Goal: Information Seeking & Learning: Learn about a topic

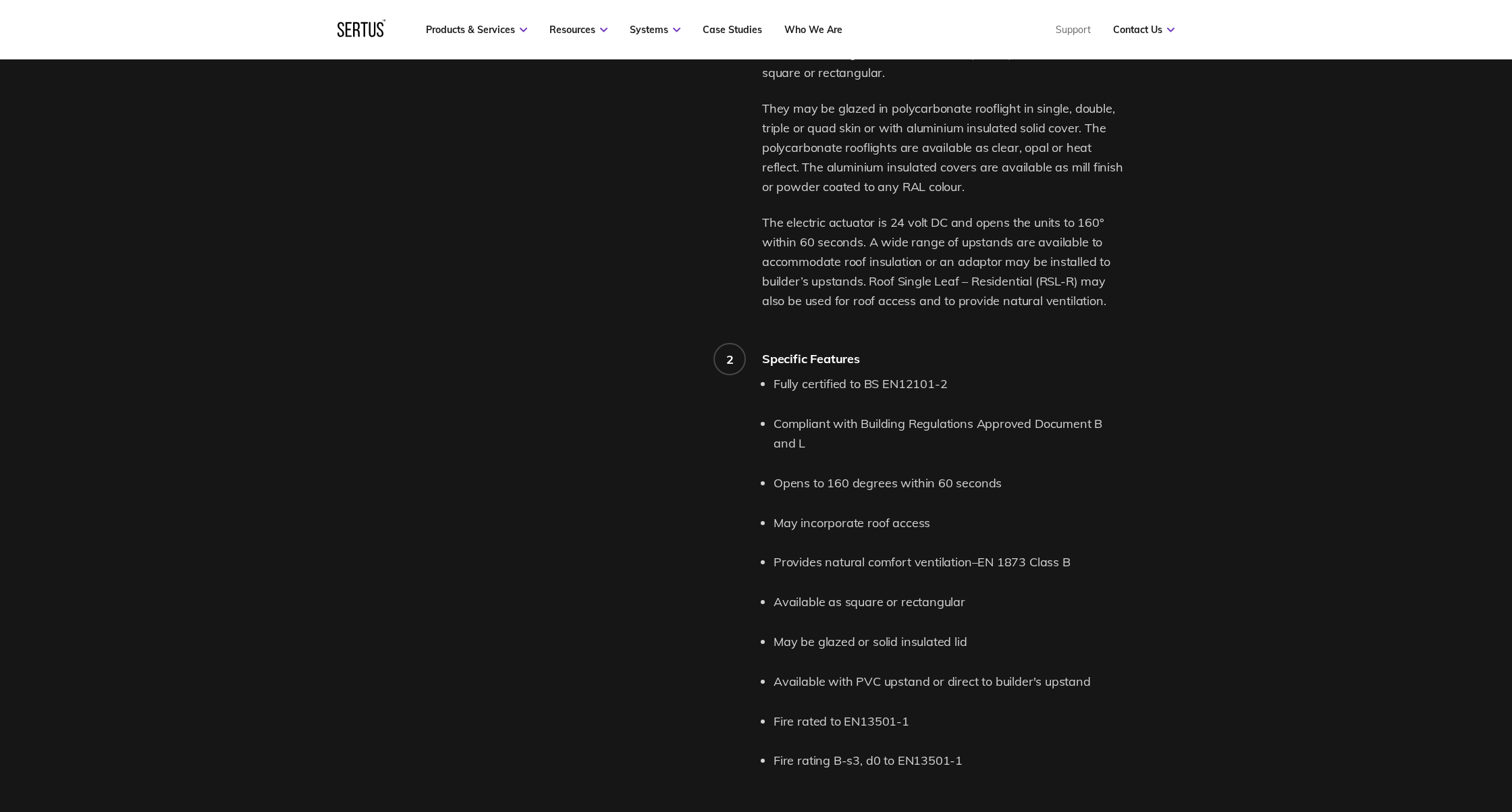
scroll to position [1110, 0]
click at [883, 520] on li "May incorporate roof access" at bounding box center [949, 523] width 351 height 19
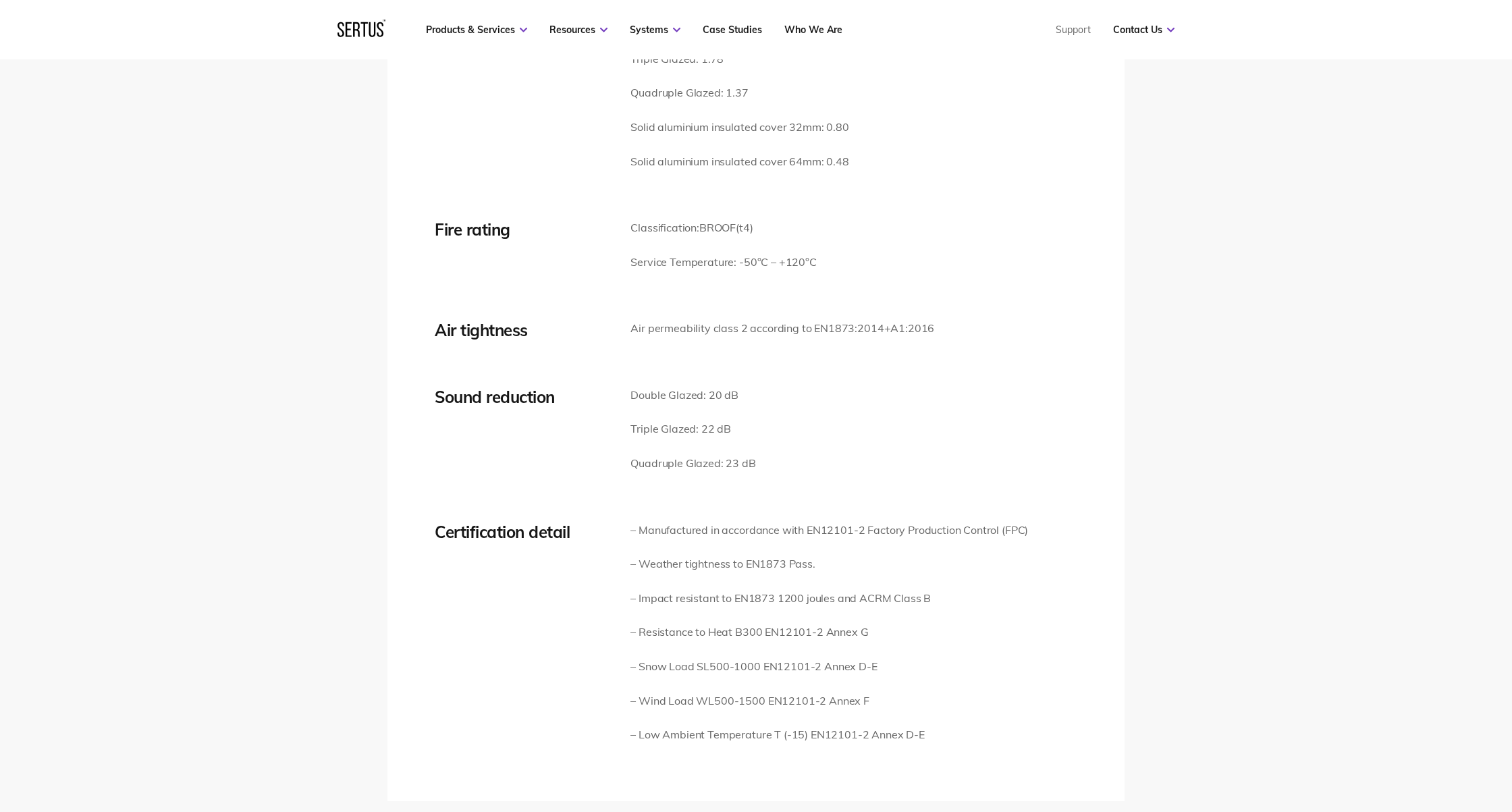
scroll to position [1882, 0]
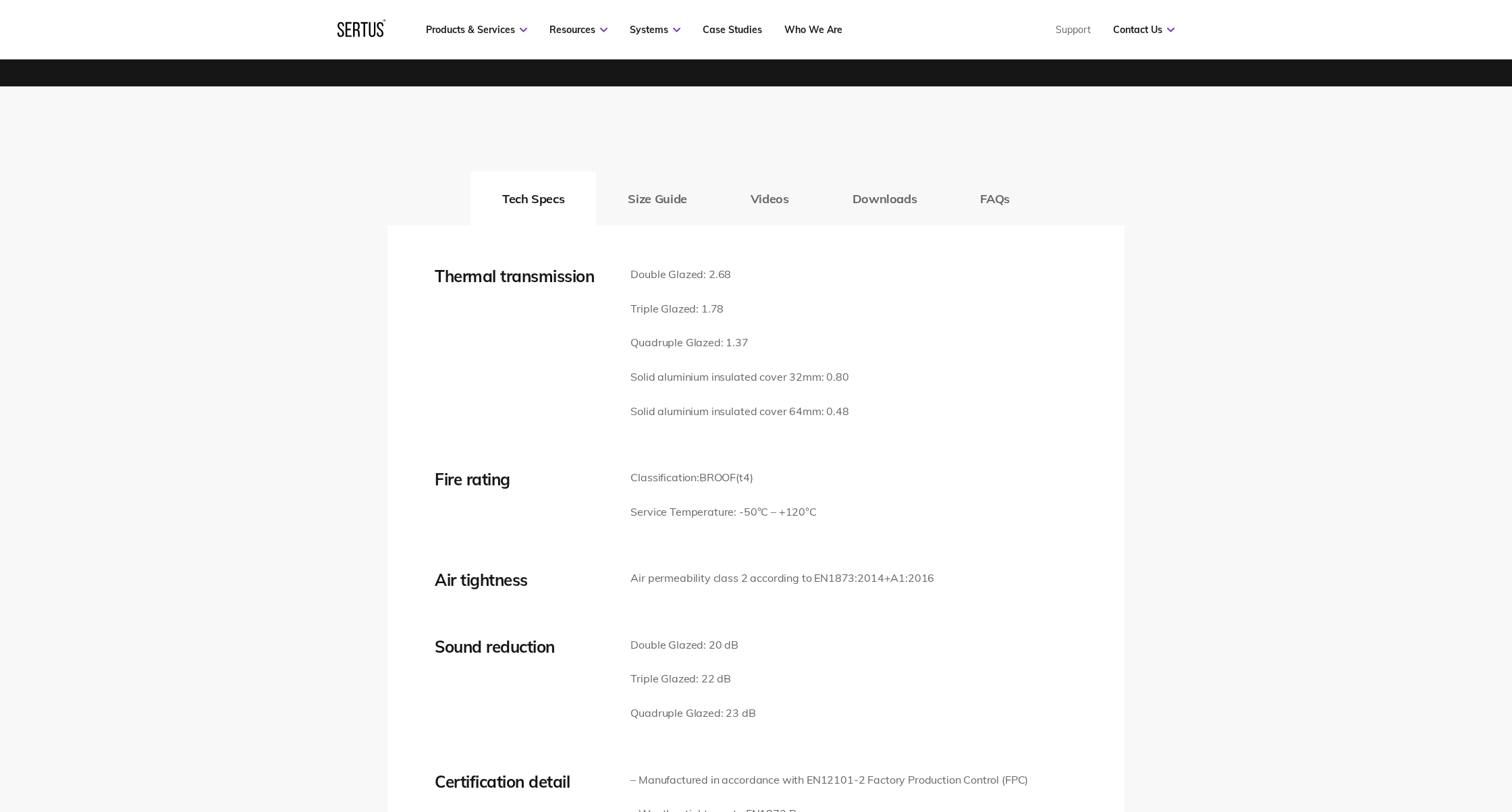
click at [693, 193] on button "Size Guide" at bounding box center [657, 198] width 122 height 54
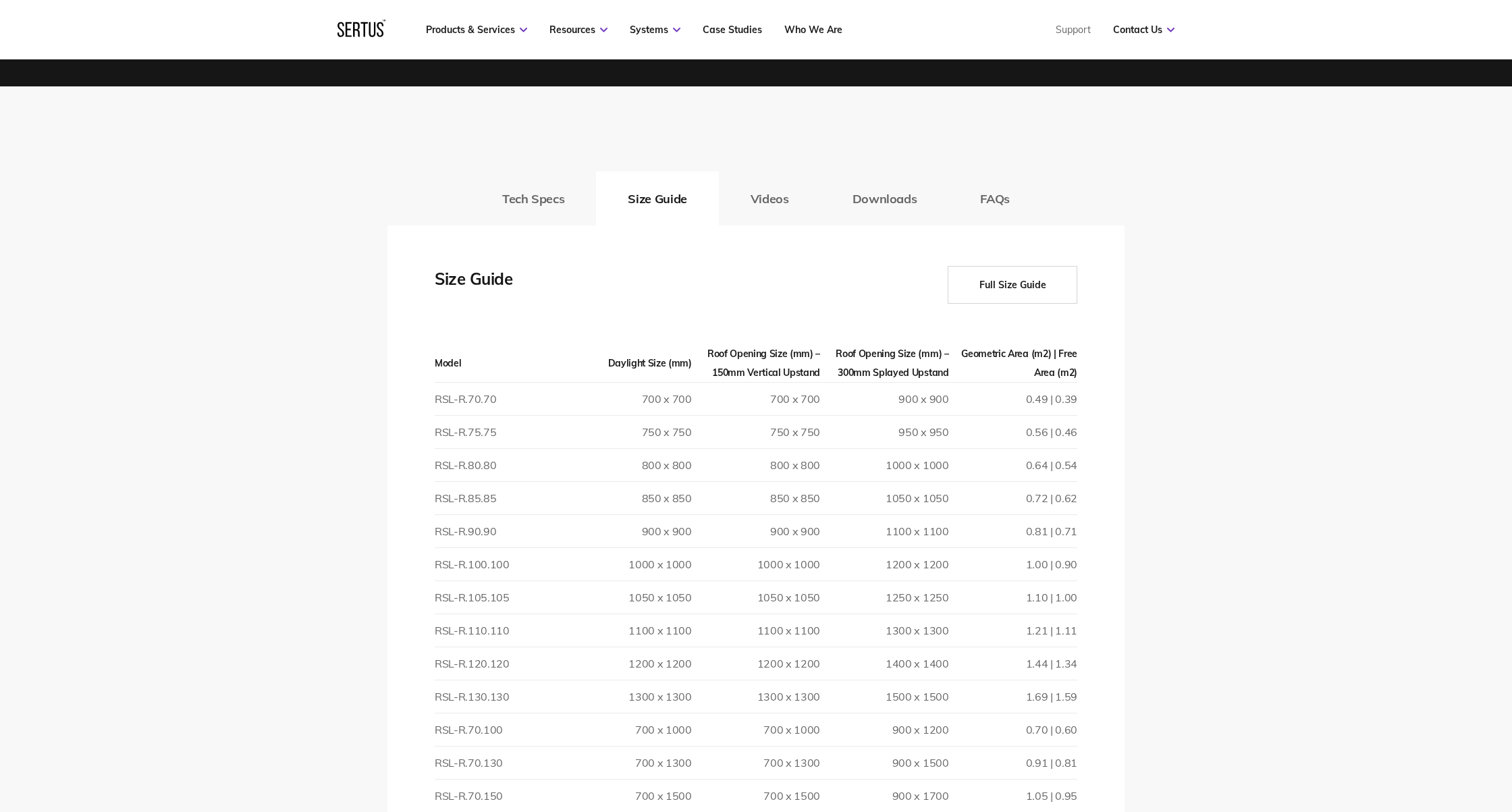
click at [896, 200] on button "Downloads" at bounding box center [885, 198] width 128 height 54
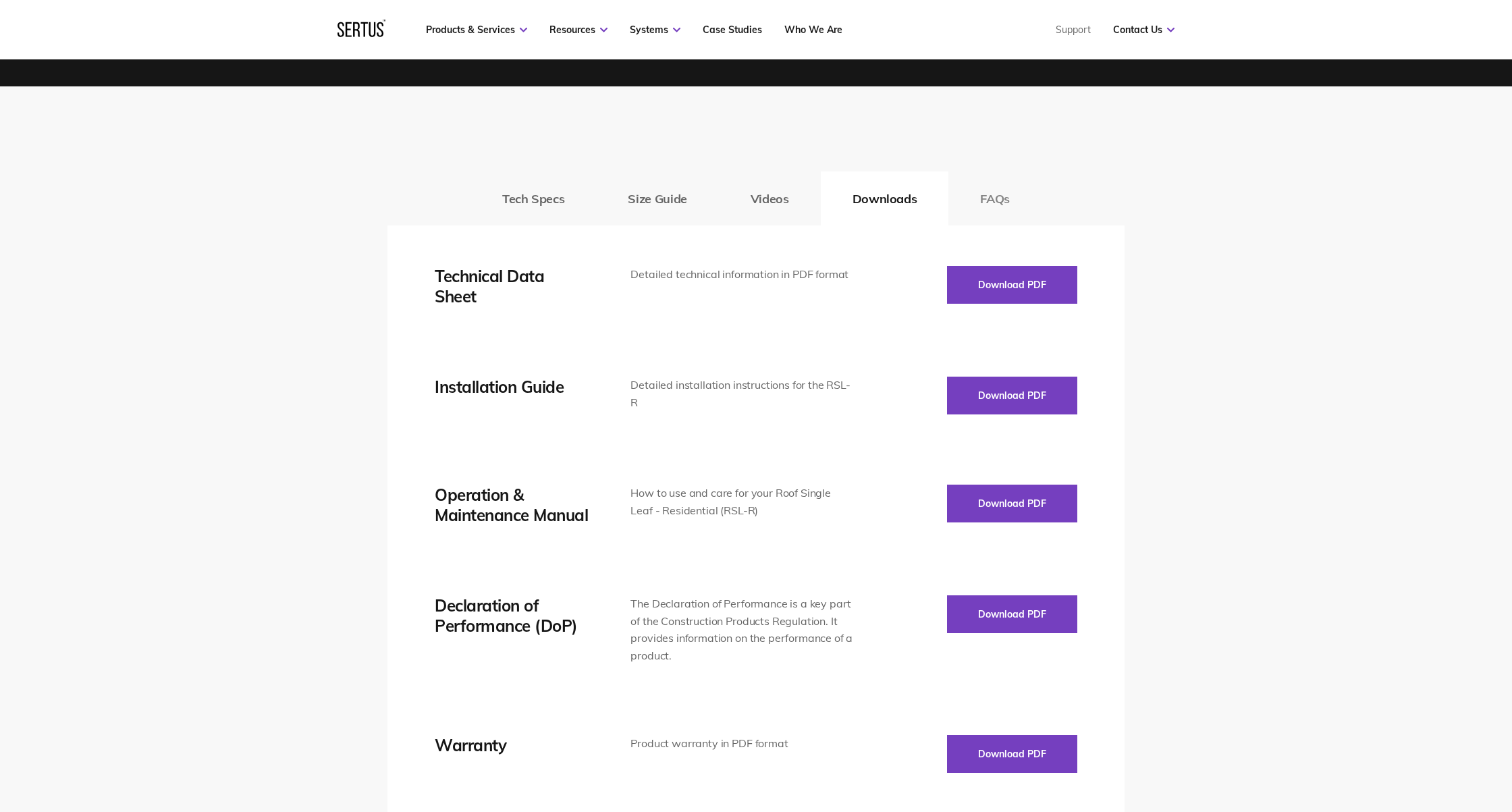
click at [1016, 201] on button "FAQs" at bounding box center [994, 198] width 93 height 54
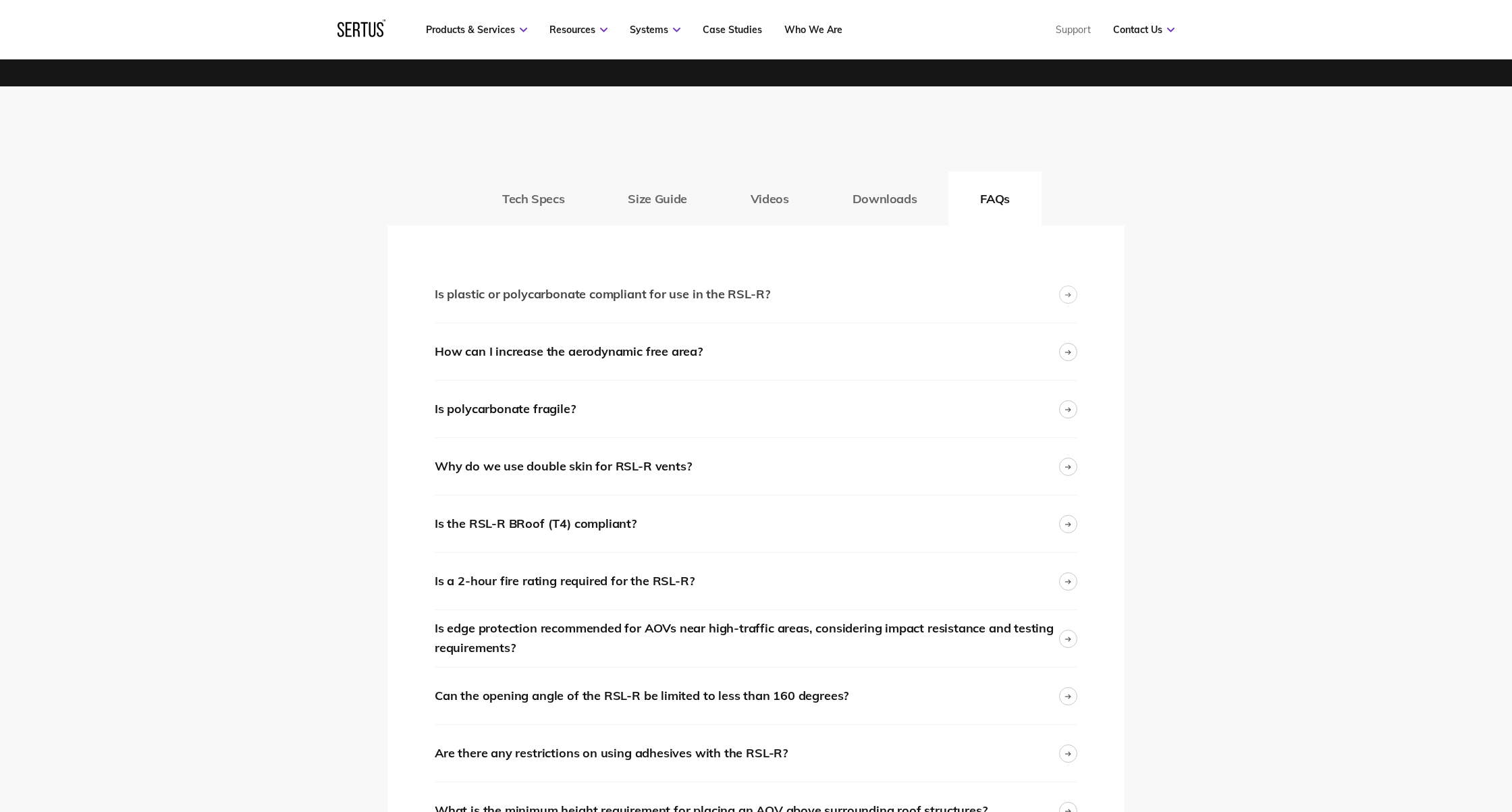
click at [768, 294] on div "Is plastic or polycarbonate compliant for use in the RSL-R?" at bounding box center [755, 294] width 642 height 56
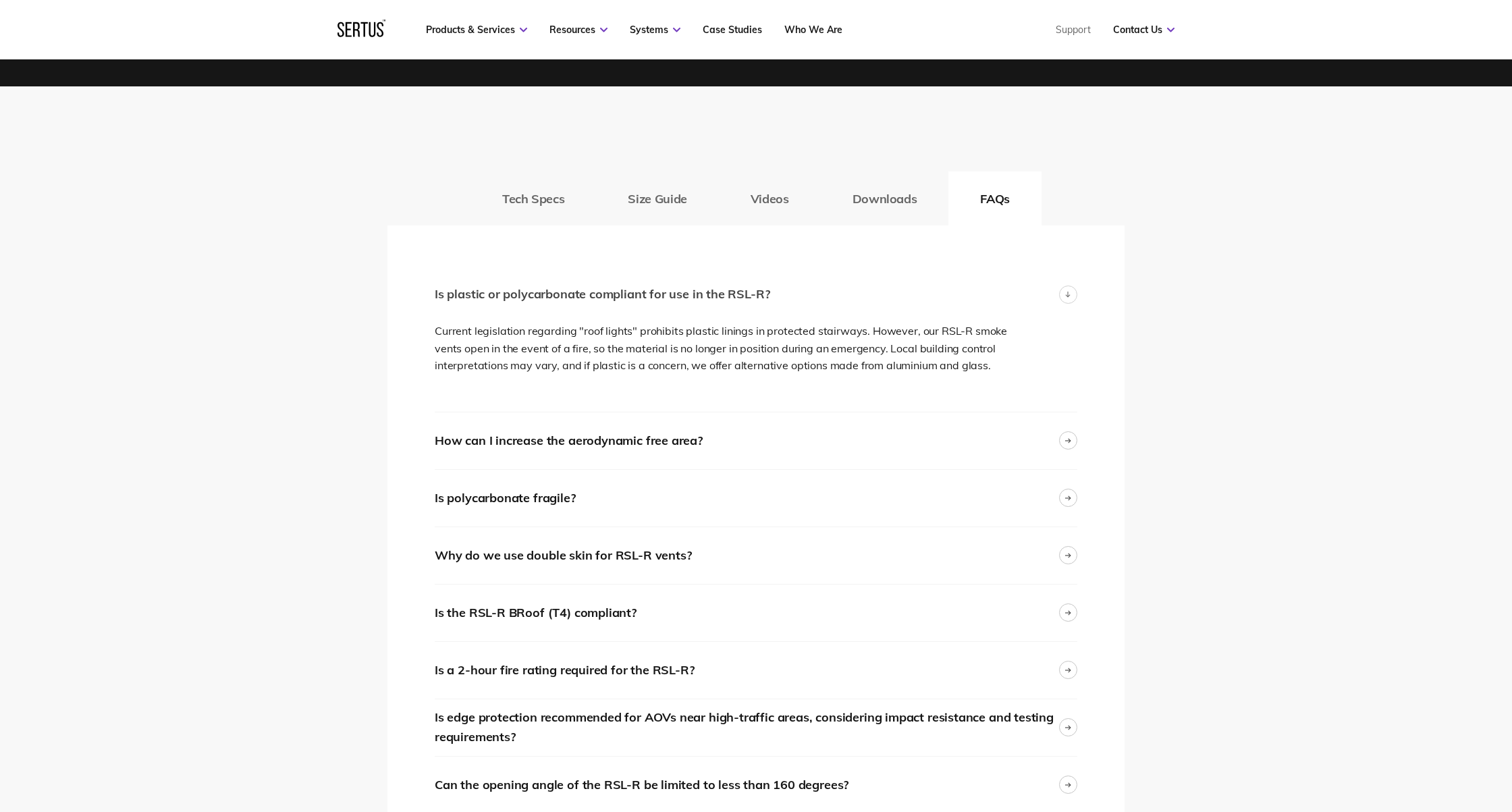
click at [768, 294] on div "Is plastic or polycarbonate compliant for use in the RSL-R?" at bounding box center [755, 294] width 642 height 56
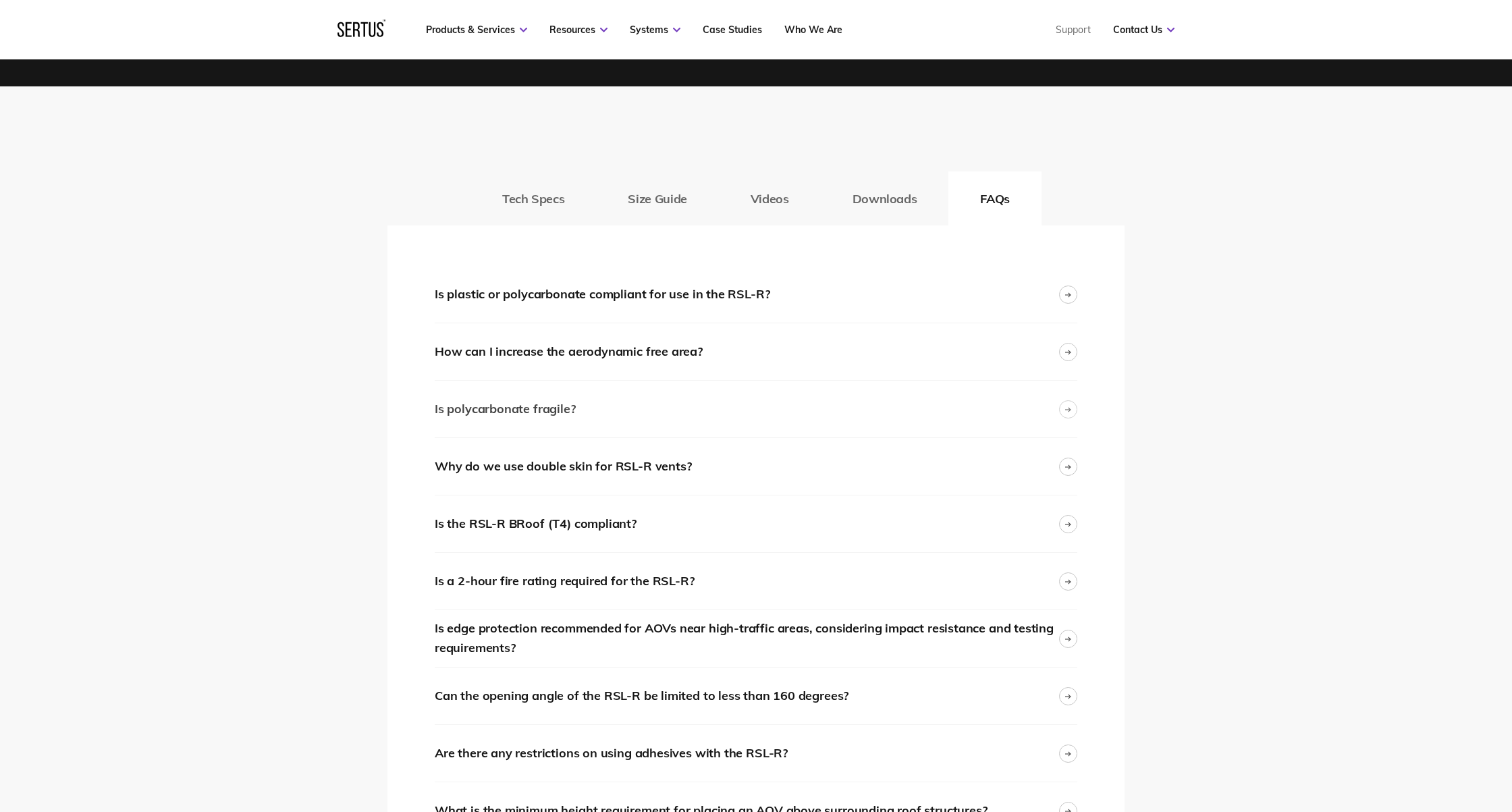
click at [751, 418] on div "Is polycarbonate fragile?" at bounding box center [755, 409] width 642 height 56
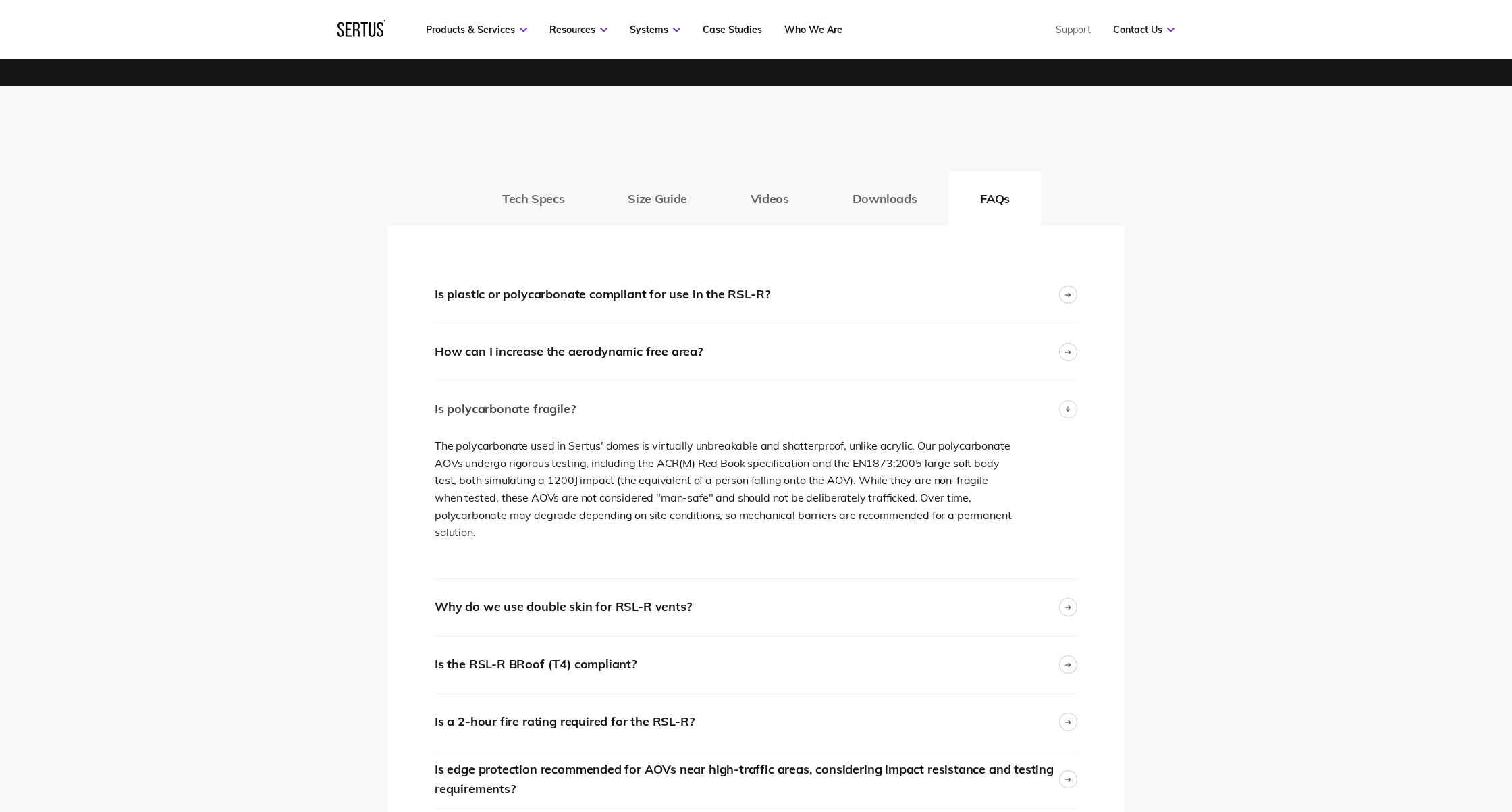
click at [755, 410] on div "Is polycarbonate fragile?" at bounding box center [755, 409] width 642 height 56
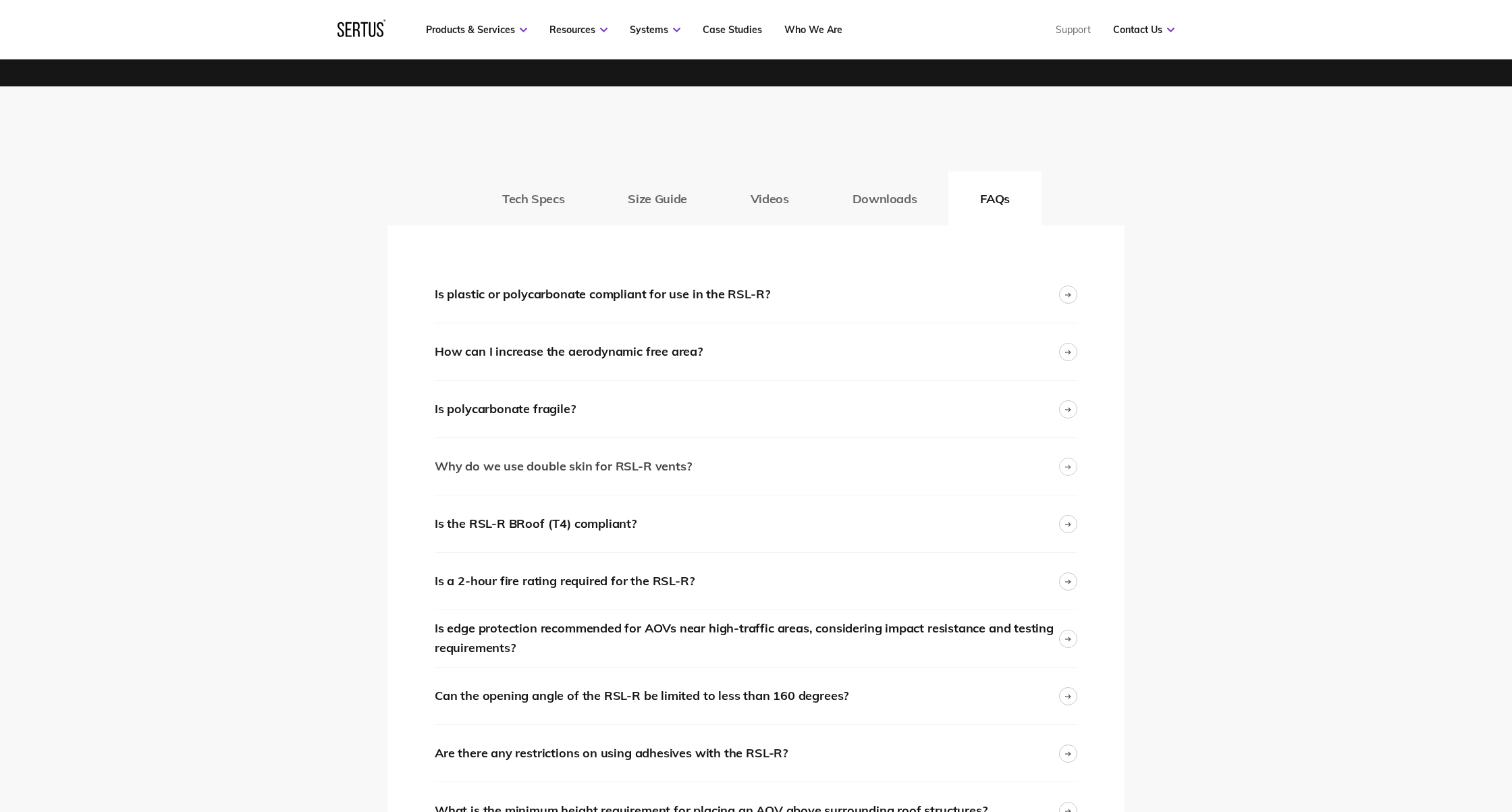
click at [750, 463] on div "Why do we use double skin for RSL-R vents?" at bounding box center [755, 466] width 642 height 56
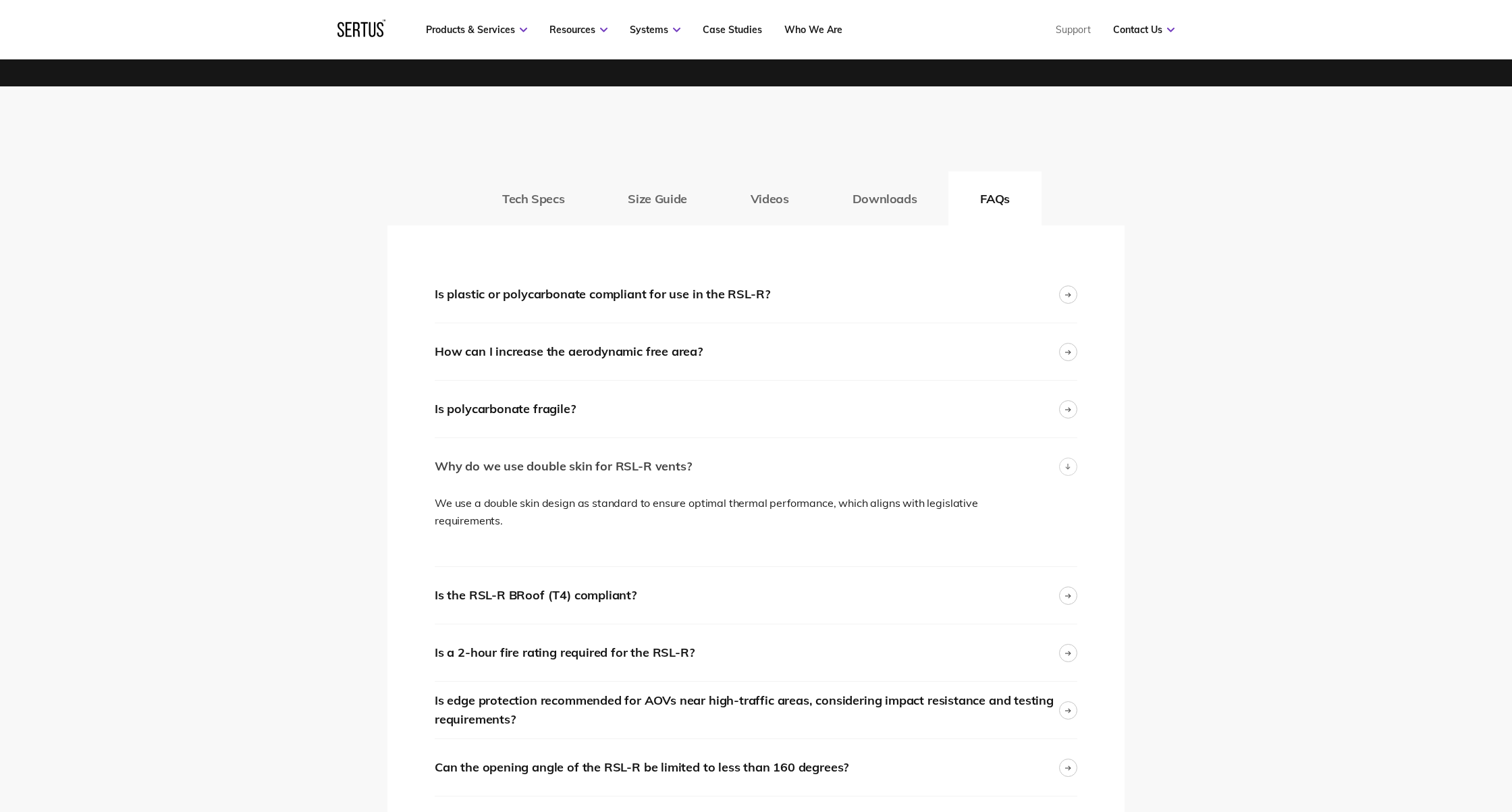
click at [751, 464] on div "Why do we use double skin for RSL-R vents?" at bounding box center [755, 466] width 642 height 56
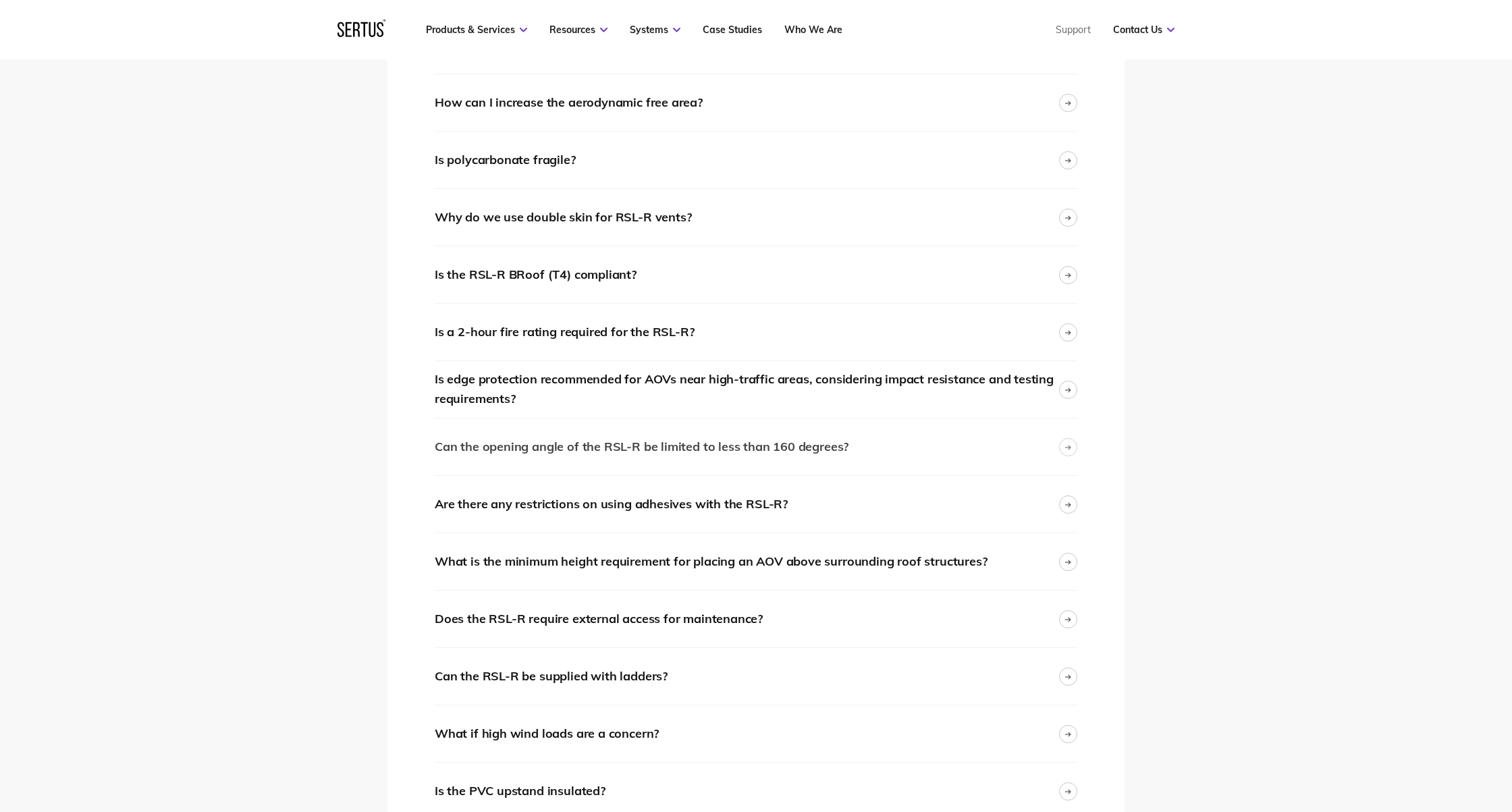
scroll to position [2132, 0]
click at [885, 439] on div "Can the opening angle of the RSL-R be limited to less than 160 degrees?" at bounding box center [755, 446] width 642 height 56
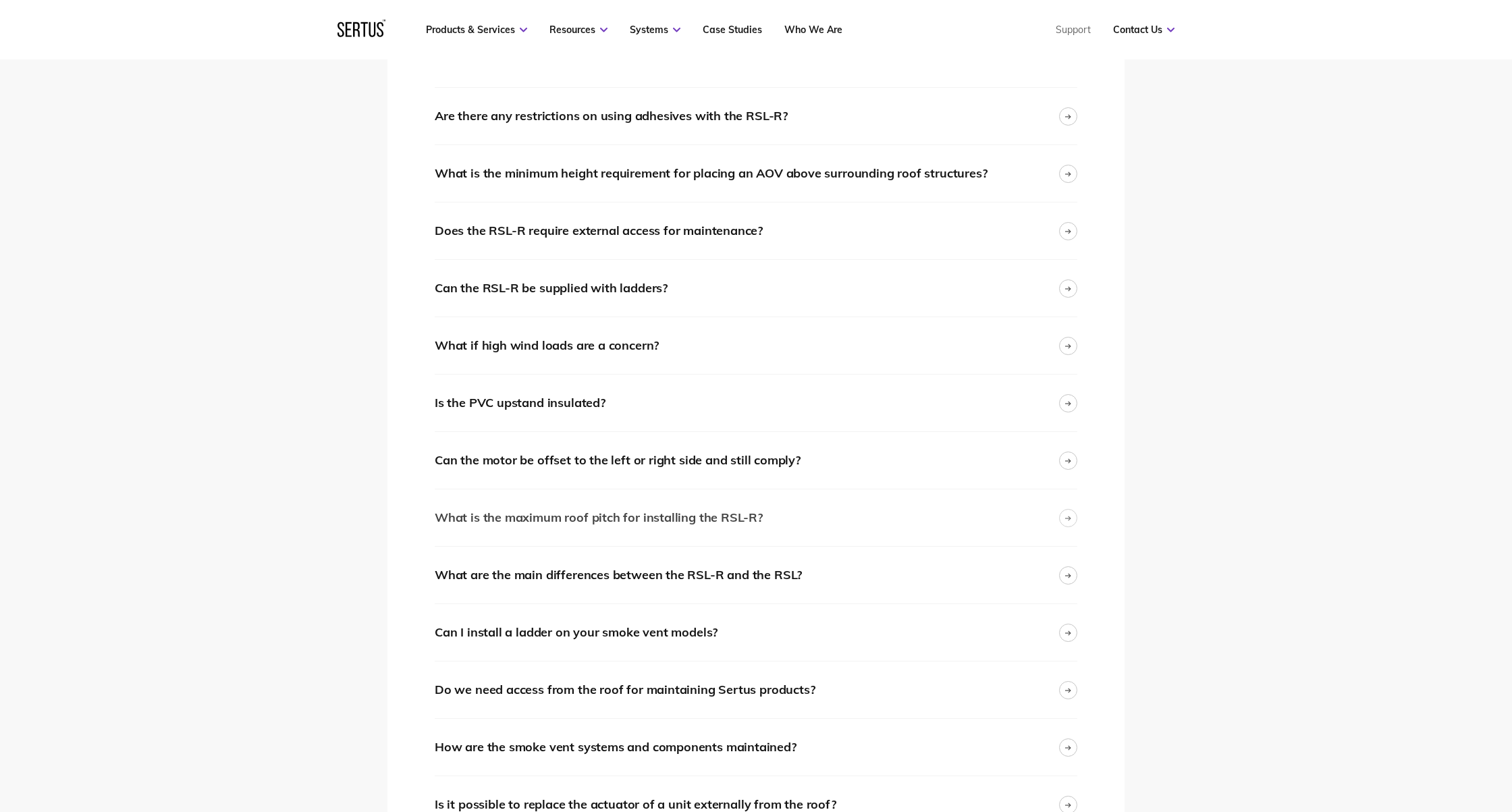
scroll to position [2592, 0]
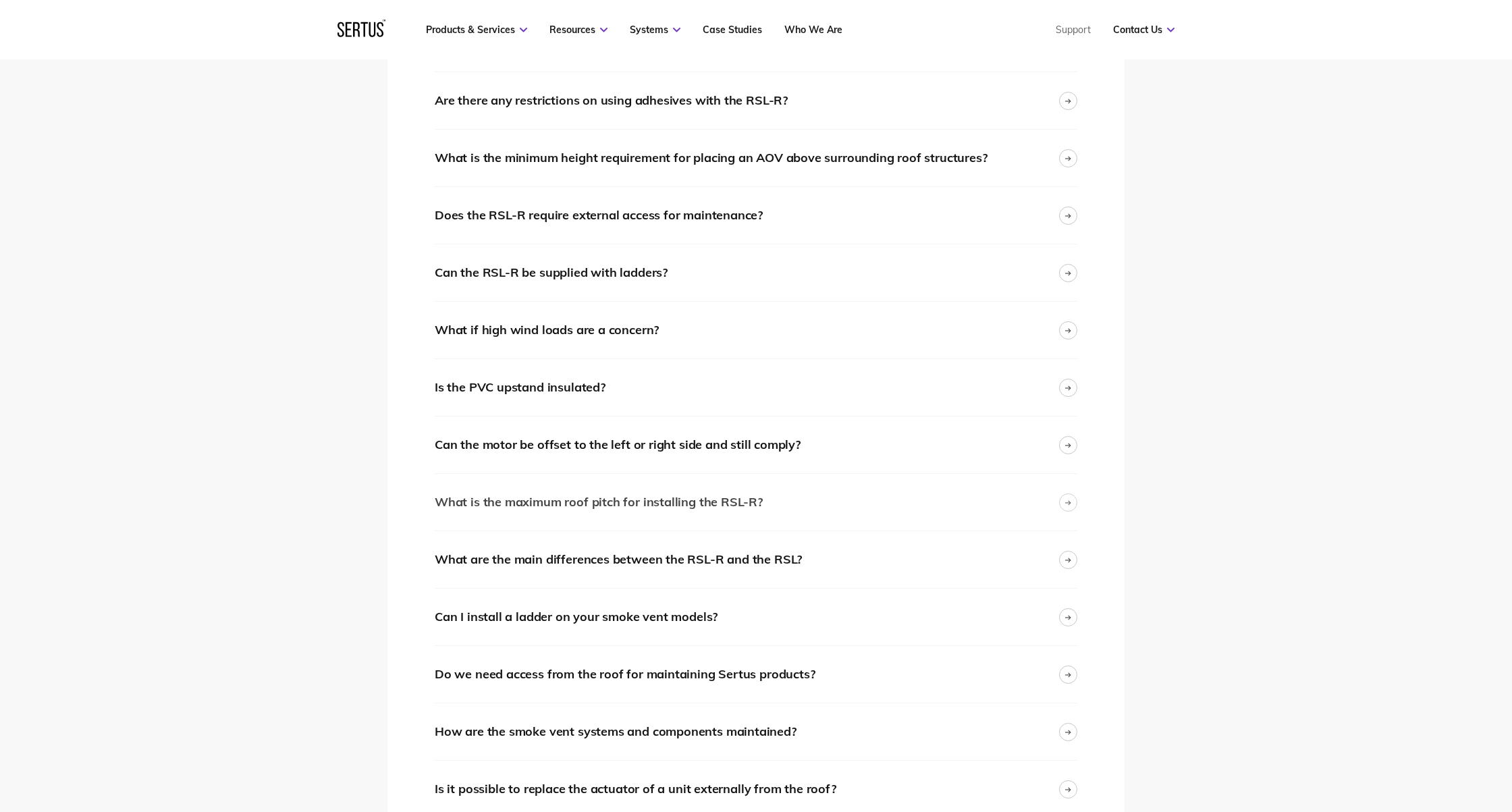
click at [817, 502] on div "What is the maximum roof pitch for installing the RSL-R?" at bounding box center [755, 502] width 642 height 56
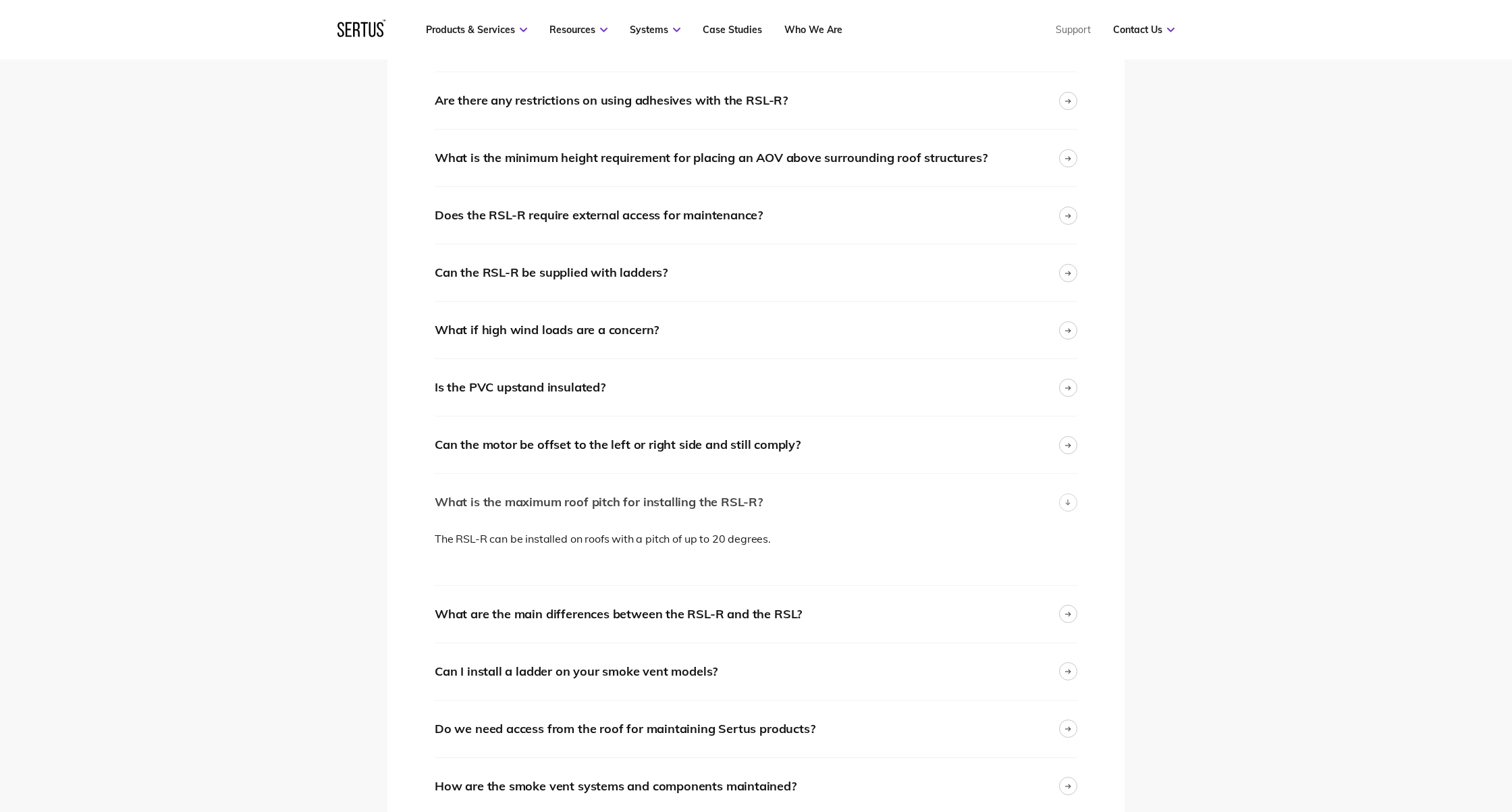
click at [816, 501] on div "What is the maximum roof pitch for installing the RSL-R?" at bounding box center [755, 502] width 642 height 56
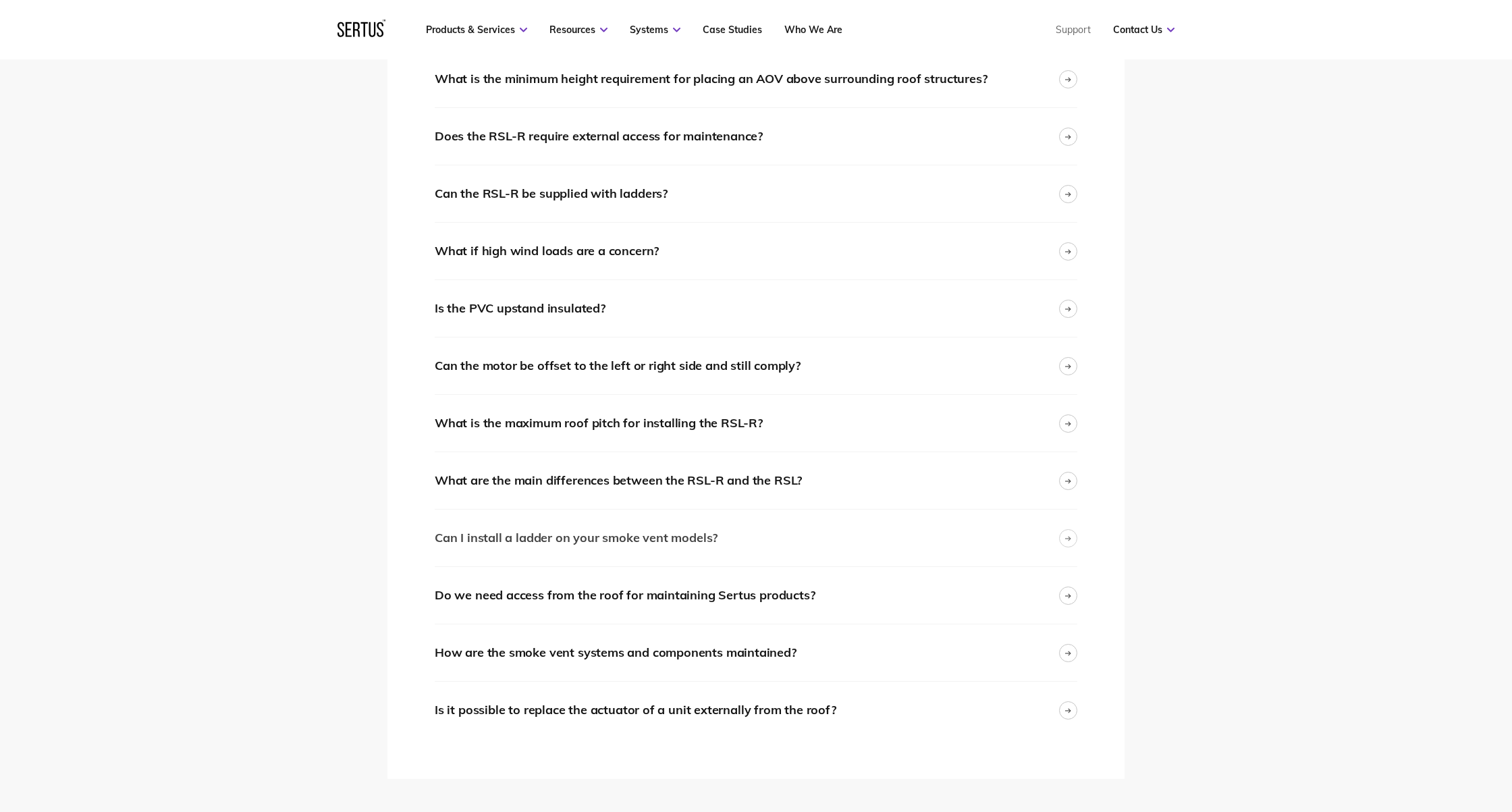
scroll to position [2686, 0]
click at [828, 478] on div "What are the main differences between the RSL-R and the RSL?" at bounding box center [755, 480] width 642 height 56
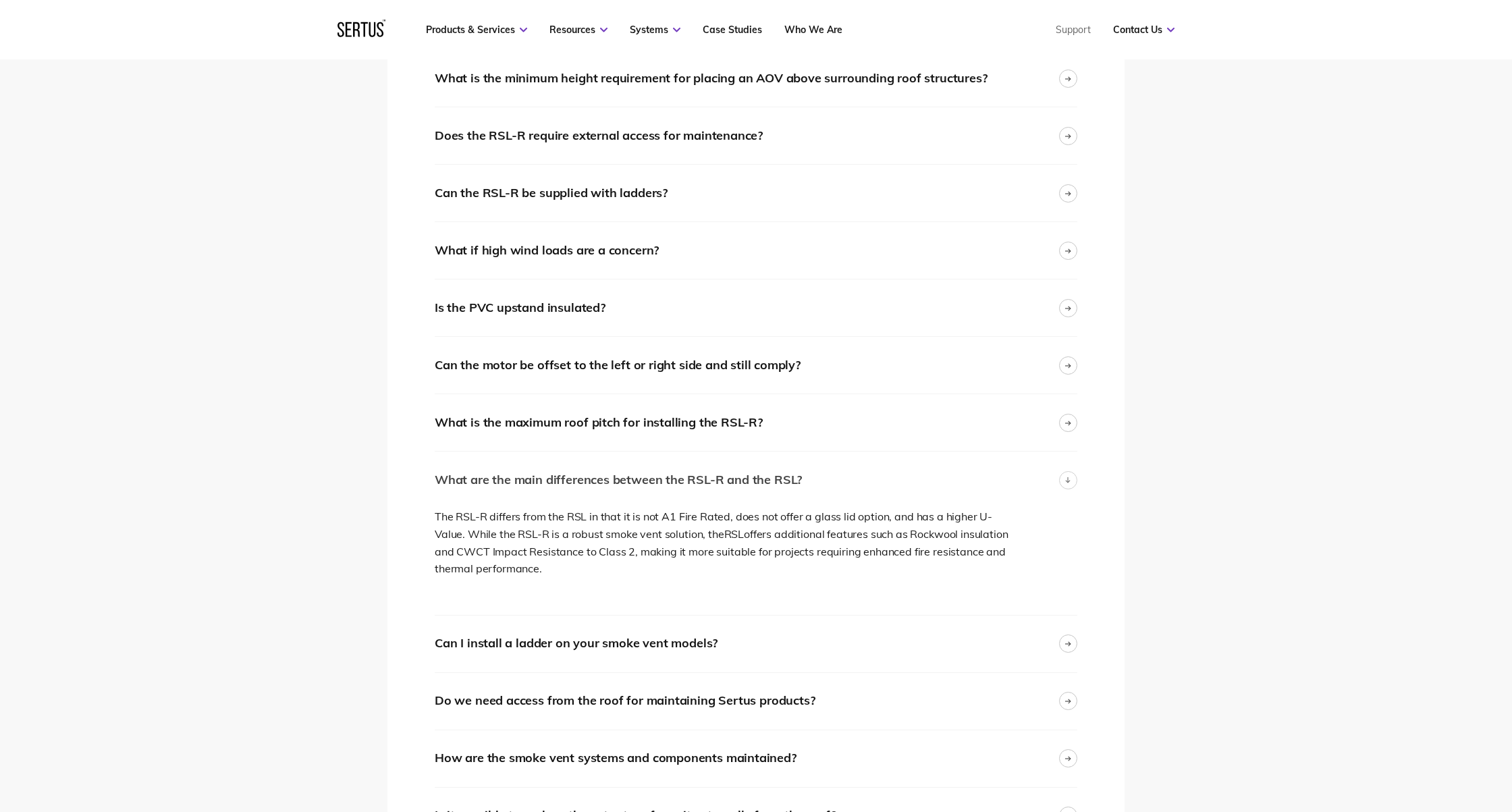
click at [839, 477] on div "What are the main differences between the RSL-R and the RSL?" at bounding box center [755, 480] width 642 height 56
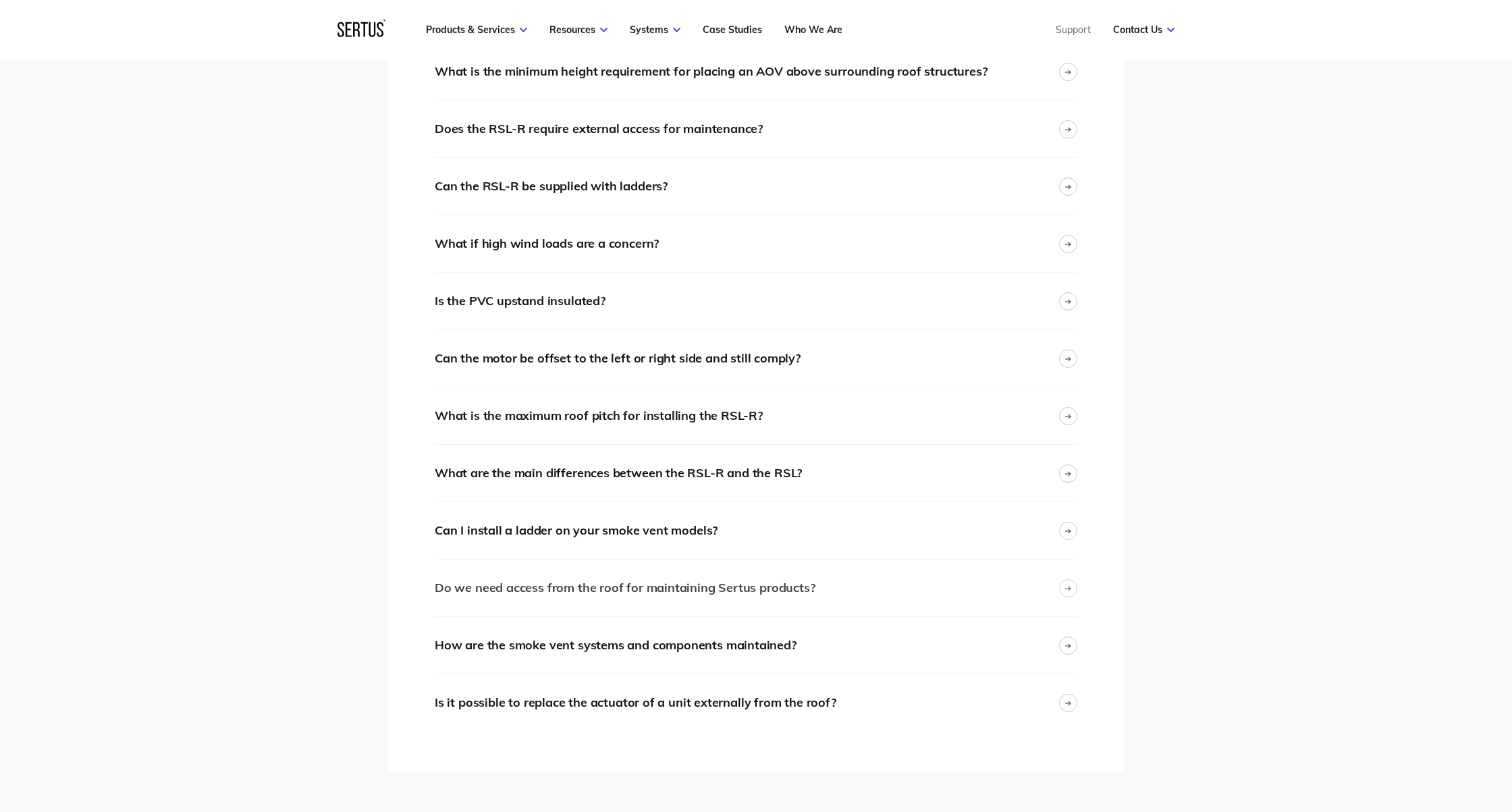
scroll to position [2694, 0]
click at [706, 577] on div "Do we need access from the roof for maintaining Sertus products?" at bounding box center [624, 587] width 380 height 19
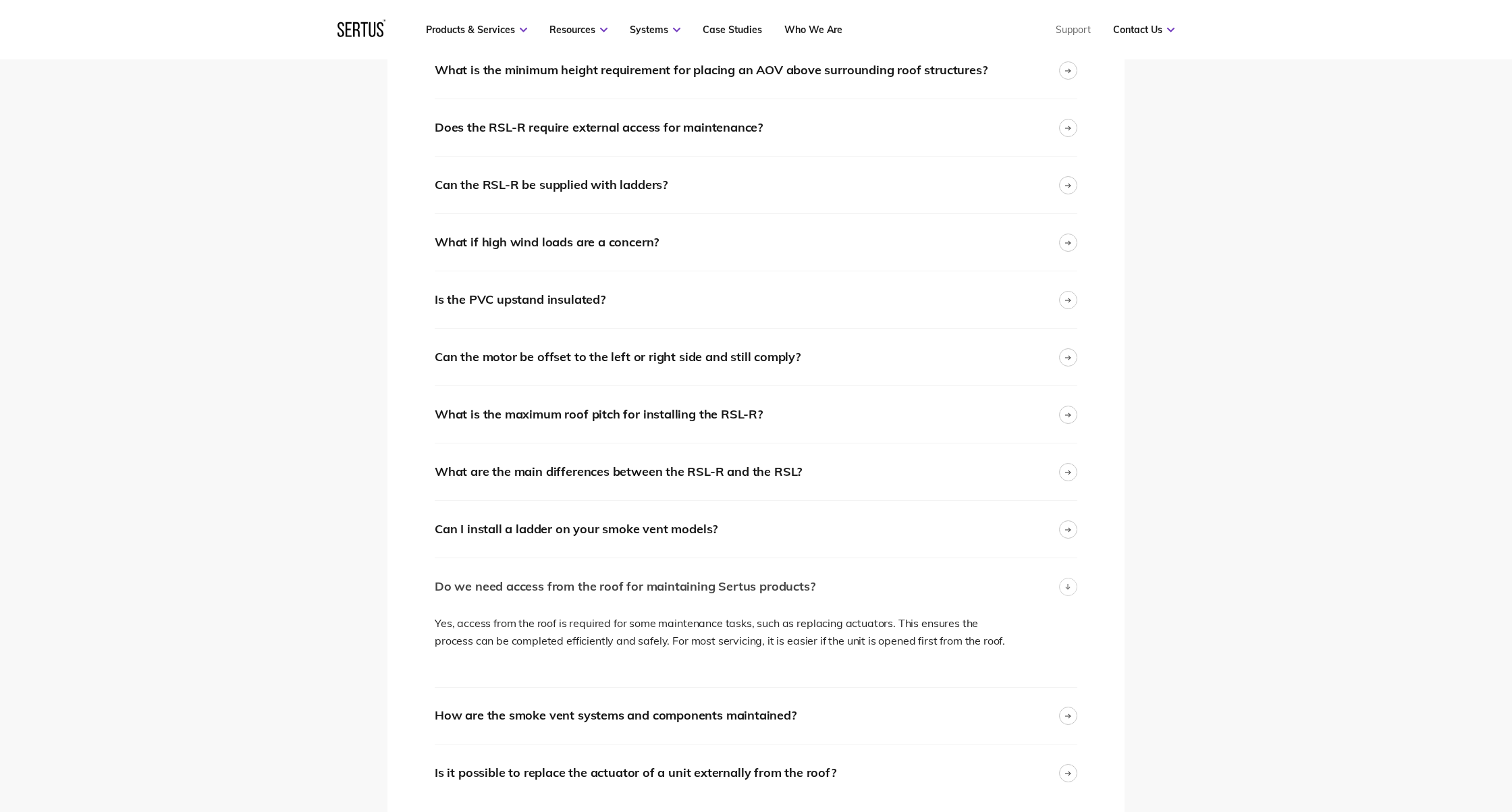
click at [712, 575] on div "Do we need access from the roof for maintaining Sertus products?" at bounding box center [755, 587] width 642 height 56
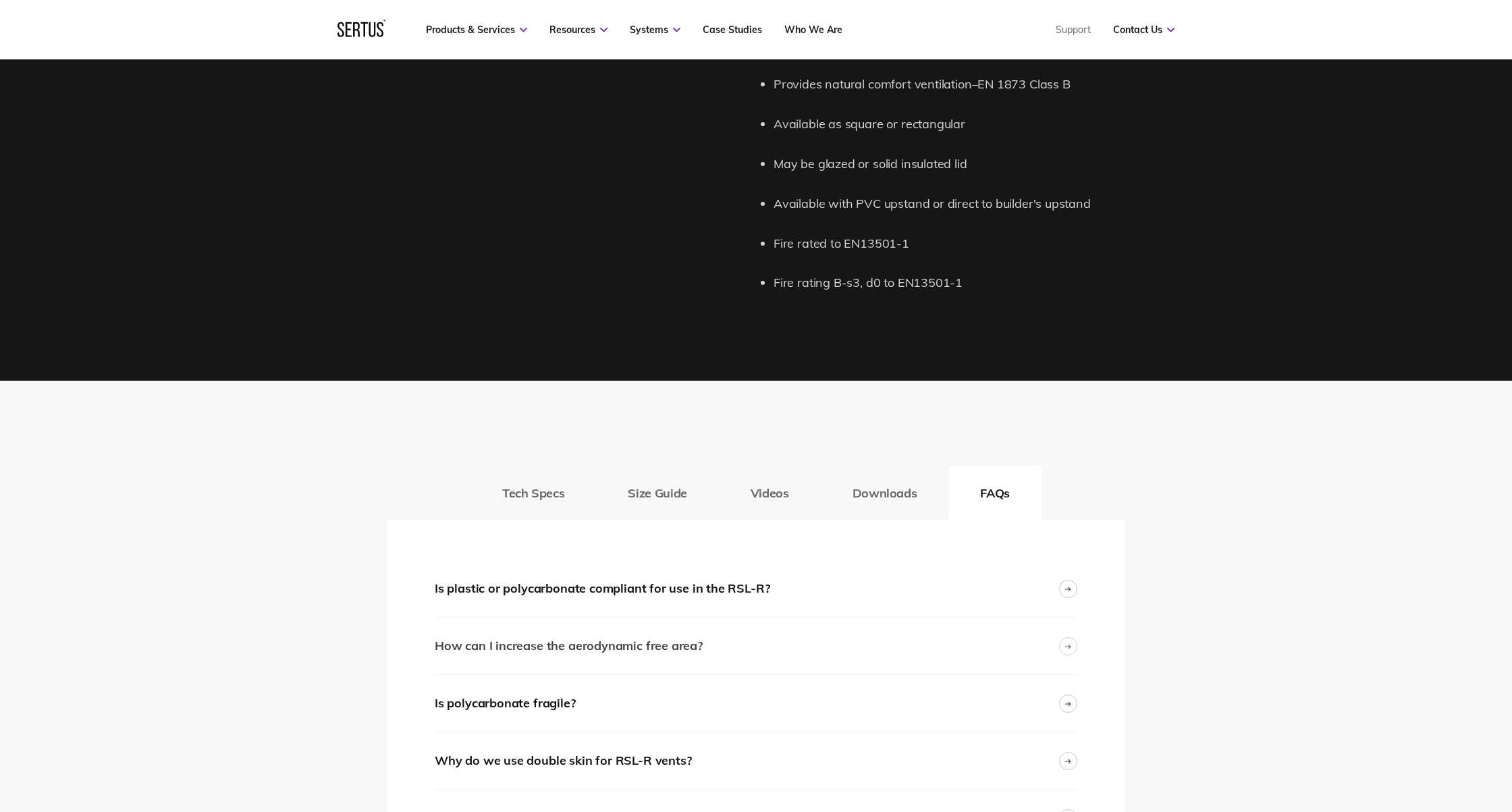
scroll to position [1832, 0]
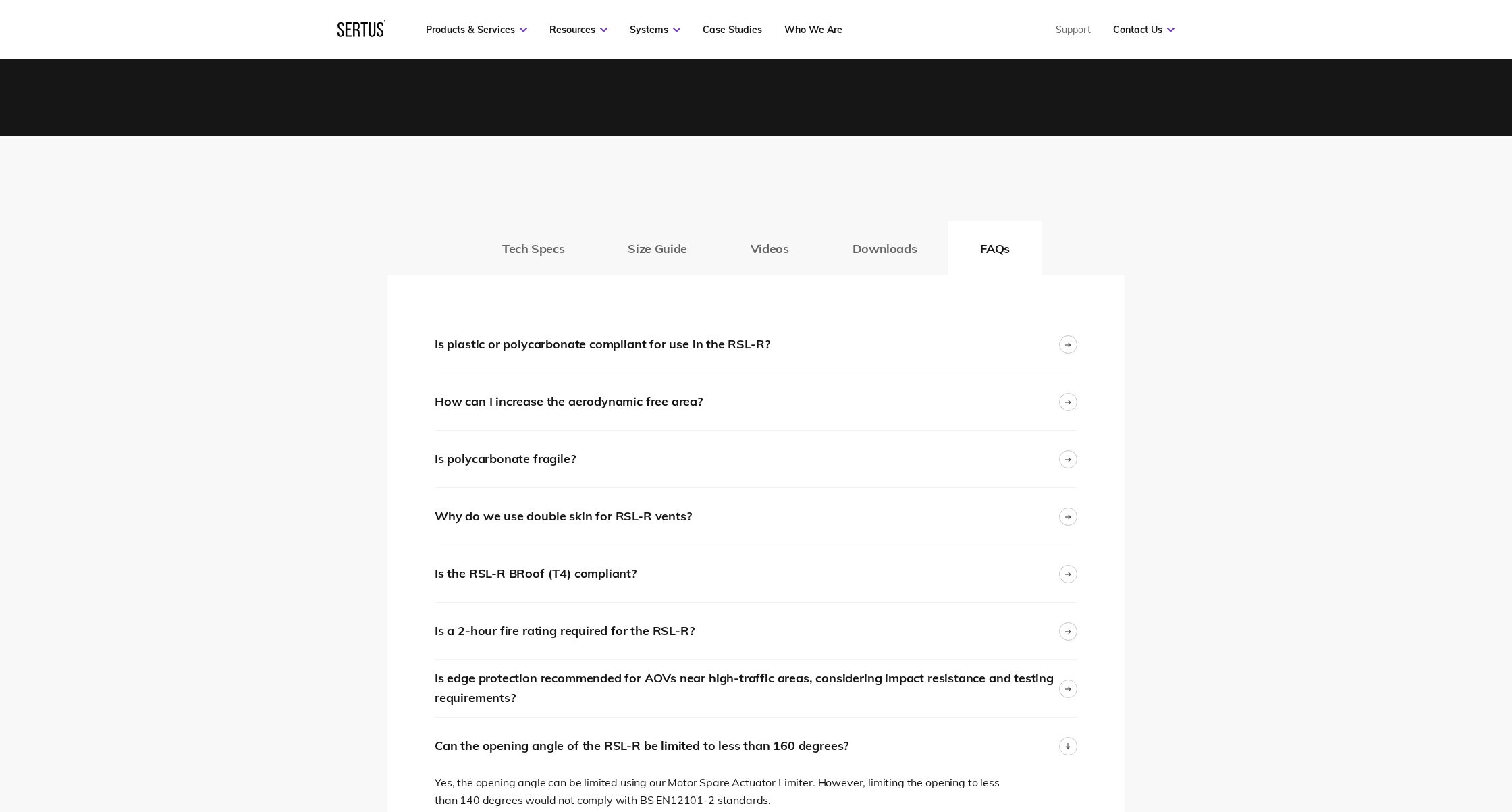
click at [894, 245] on button "Downloads" at bounding box center [885, 249] width 128 height 54
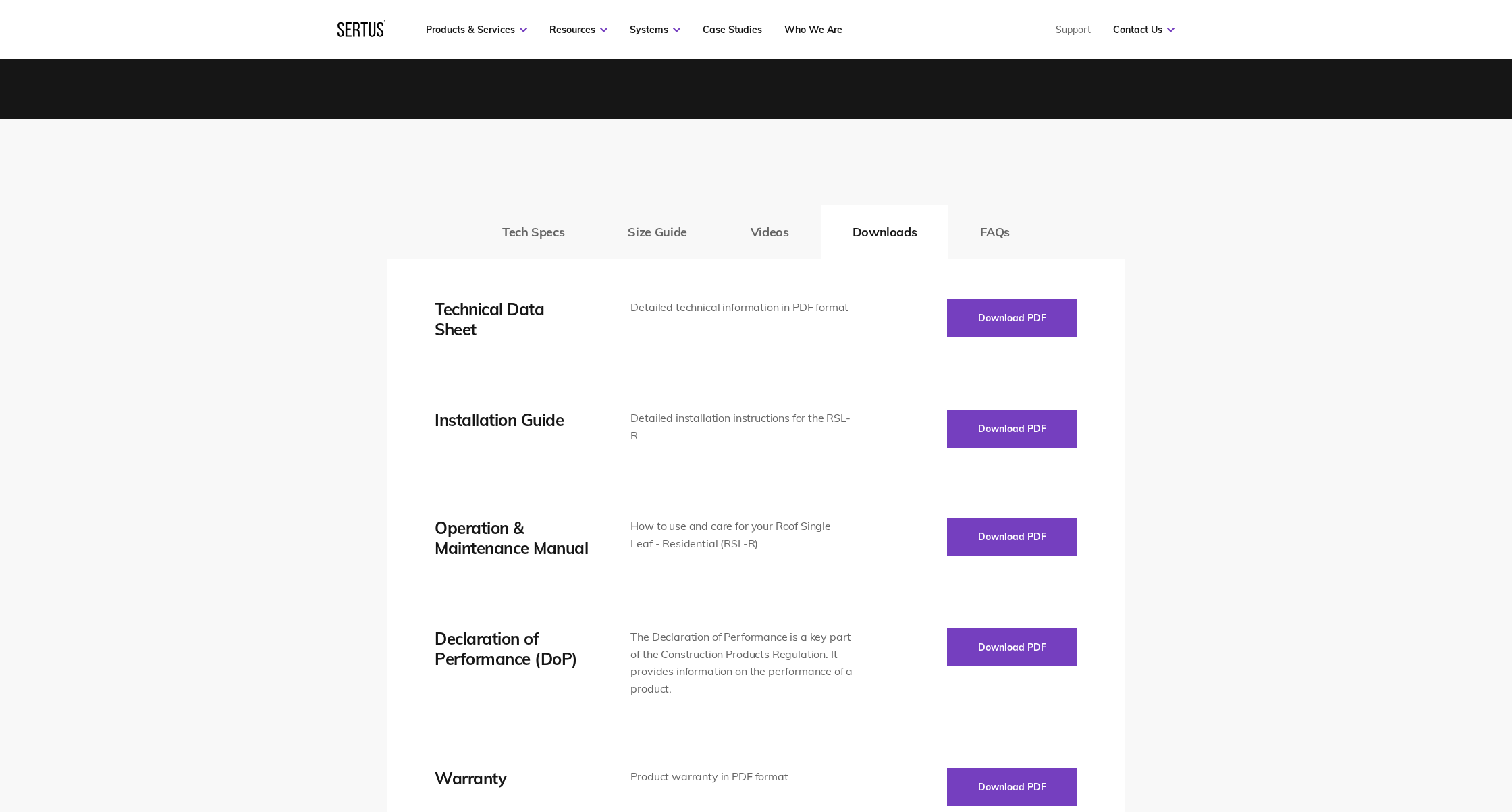
scroll to position [1857, 0]
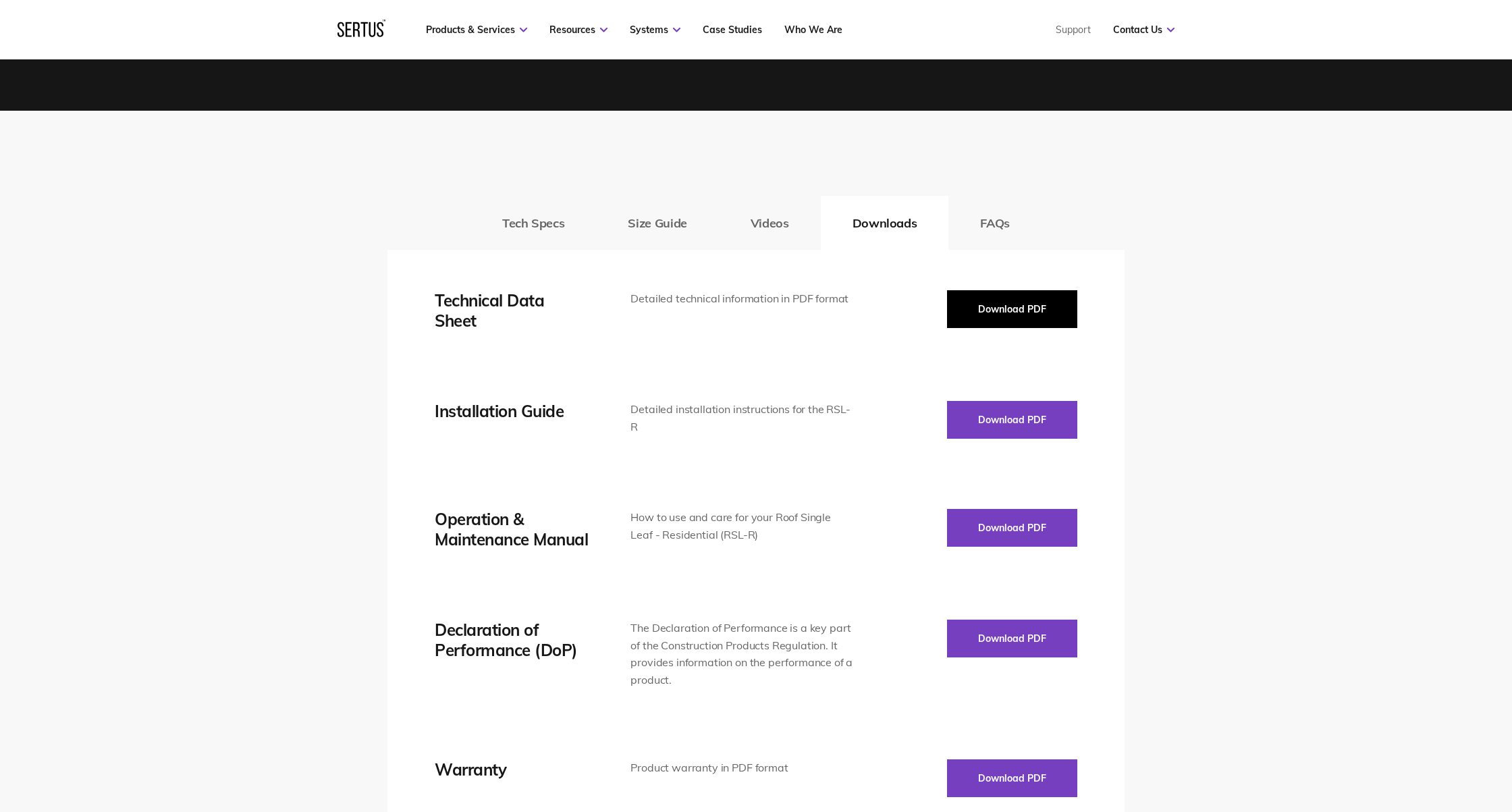
click at [1029, 319] on button "Download PDF" at bounding box center [1011, 309] width 130 height 38
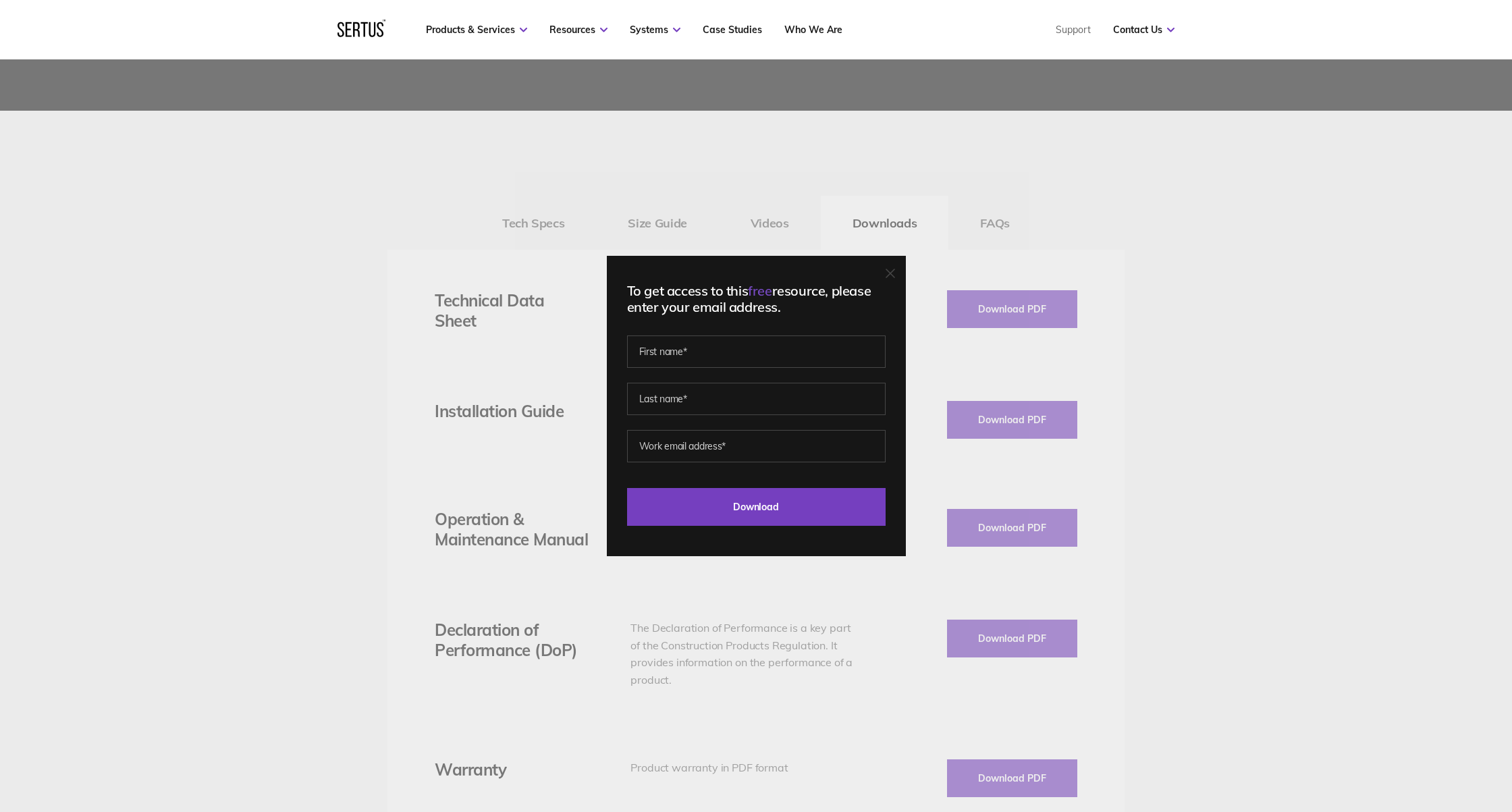
click at [894, 276] on icon at bounding box center [890, 273] width 10 height 10
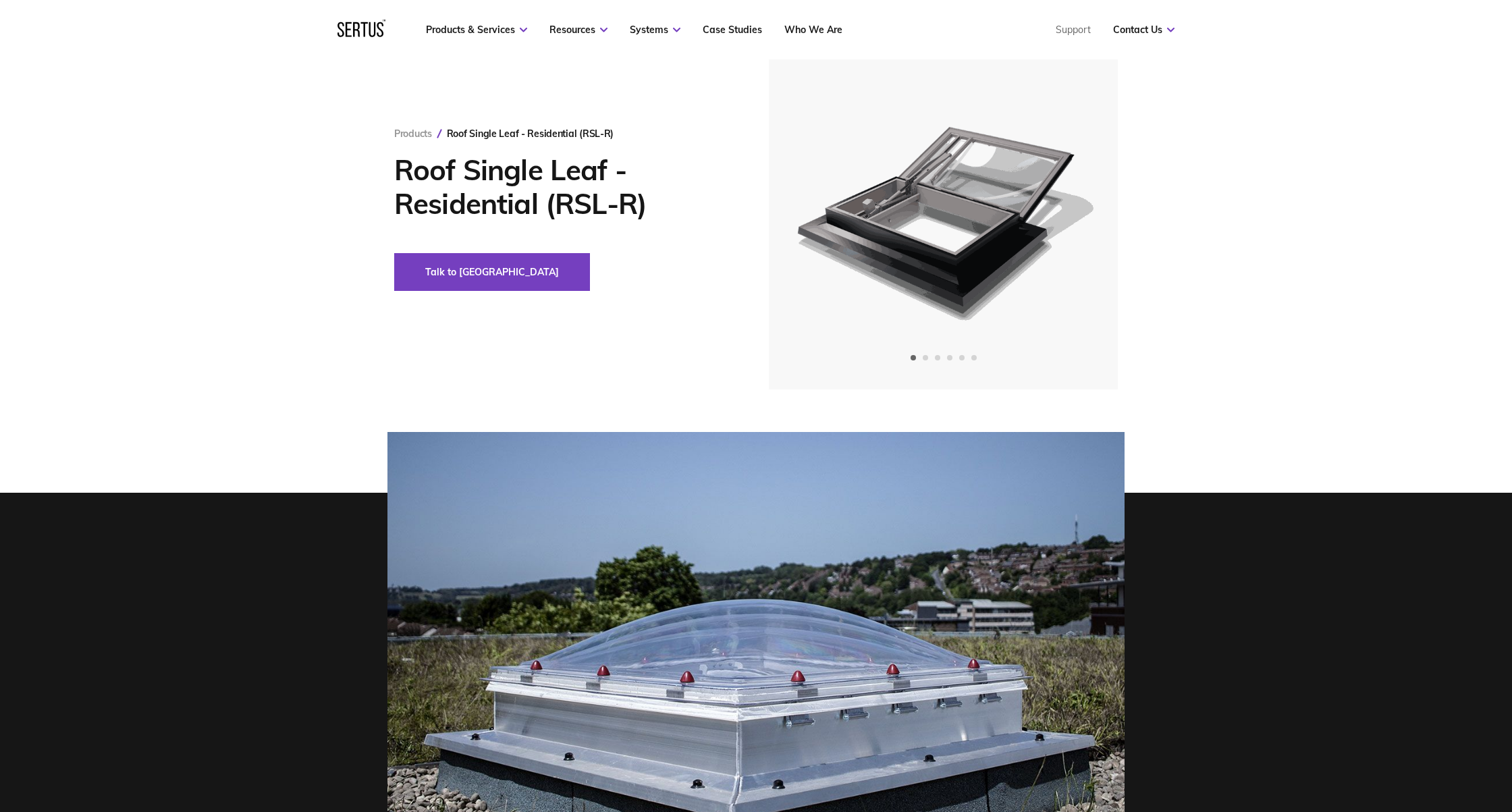
scroll to position [82, 0]
click at [1069, 129] on img at bounding box center [943, 209] width 331 height 361
click at [1063, 218] on div "Next slide" at bounding box center [1069, 209] width 33 height 33
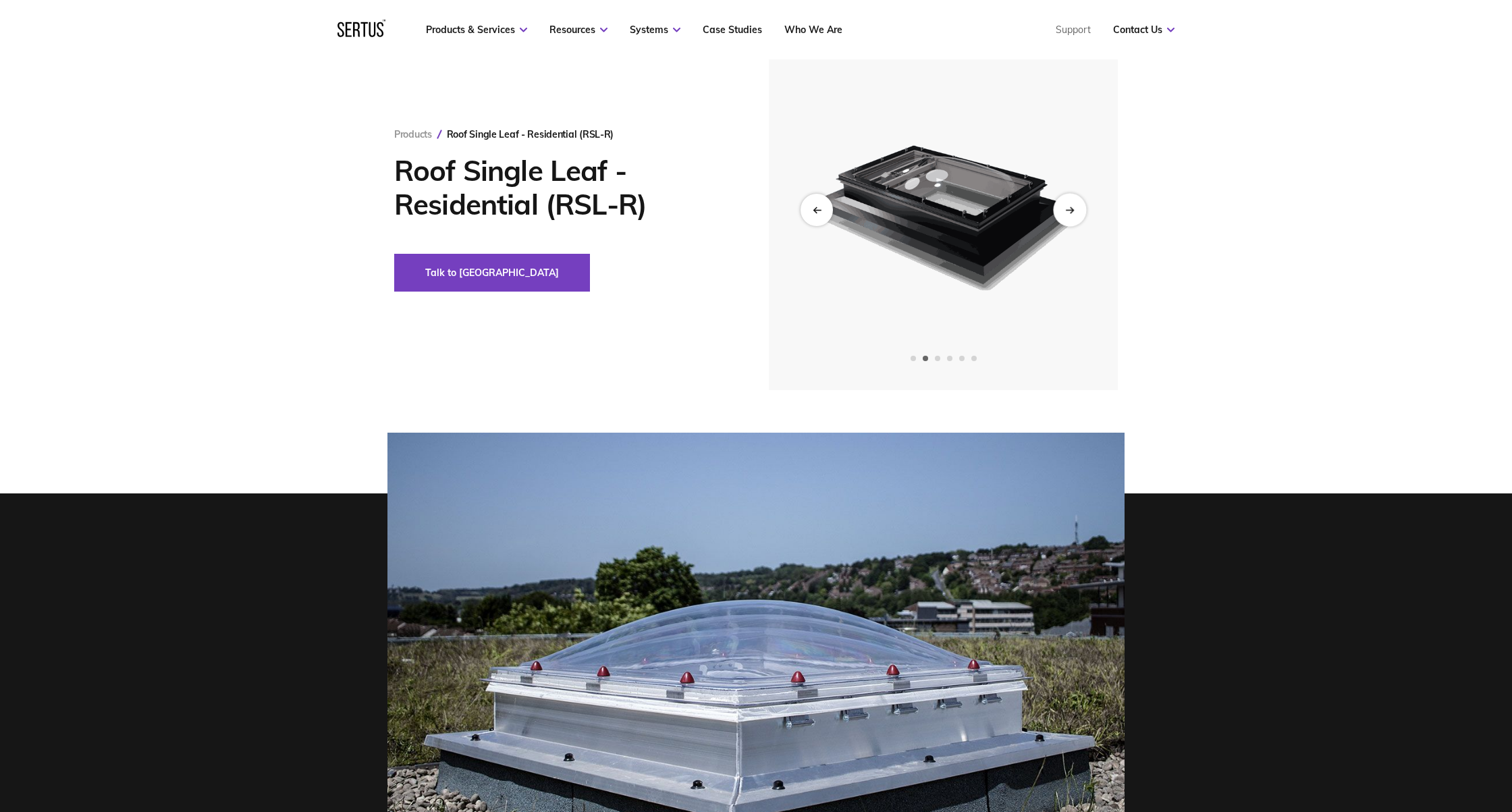
click at [1070, 214] on div "Next slide" at bounding box center [1069, 209] width 33 height 33
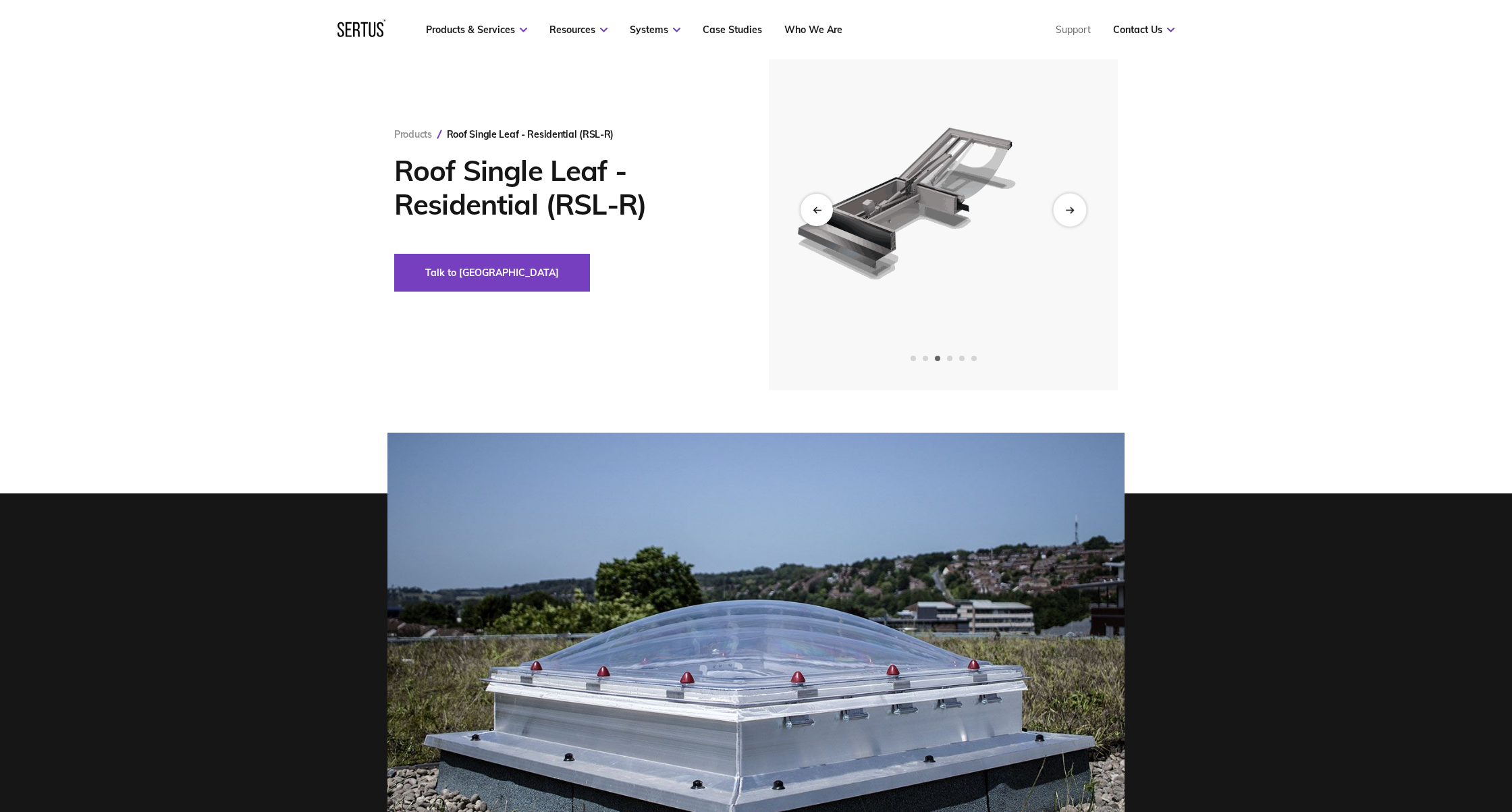
click at [1070, 214] on div "Next slide" at bounding box center [1069, 209] width 33 height 33
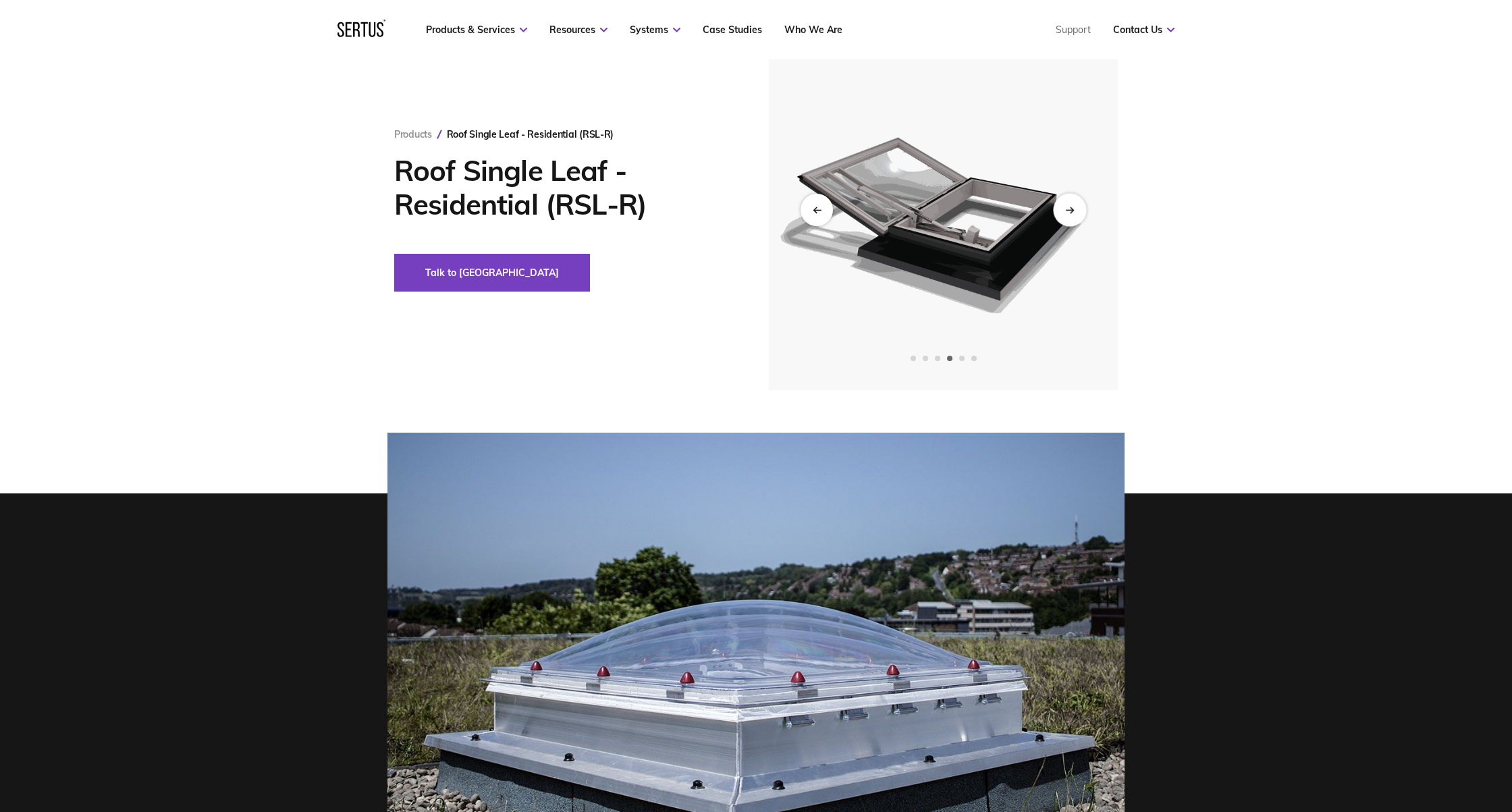
click at [1070, 214] on div "Next slide" at bounding box center [1069, 209] width 33 height 33
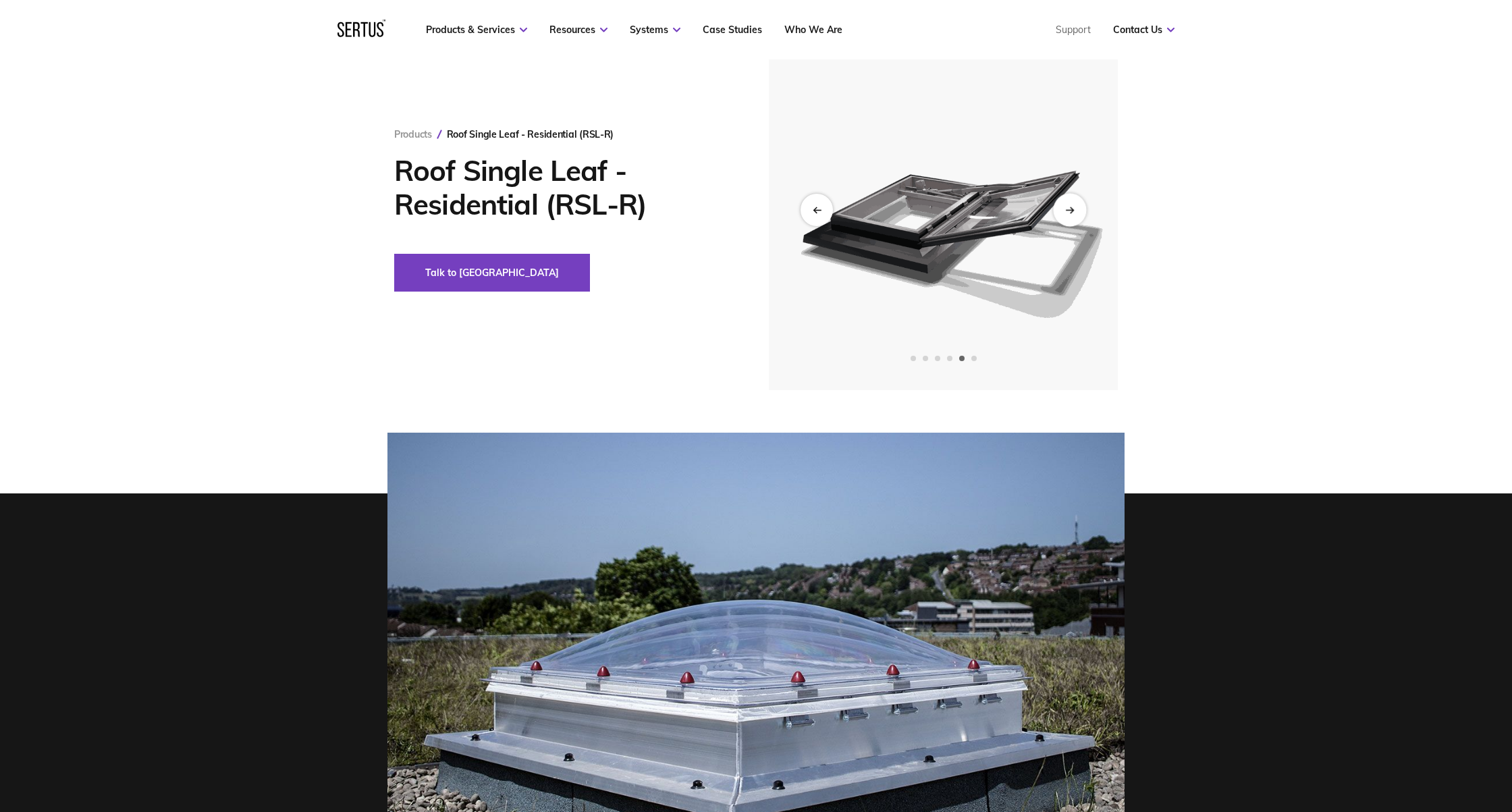
click at [1070, 214] on div "Next slide" at bounding box center [1069, 209] width 33 height 33
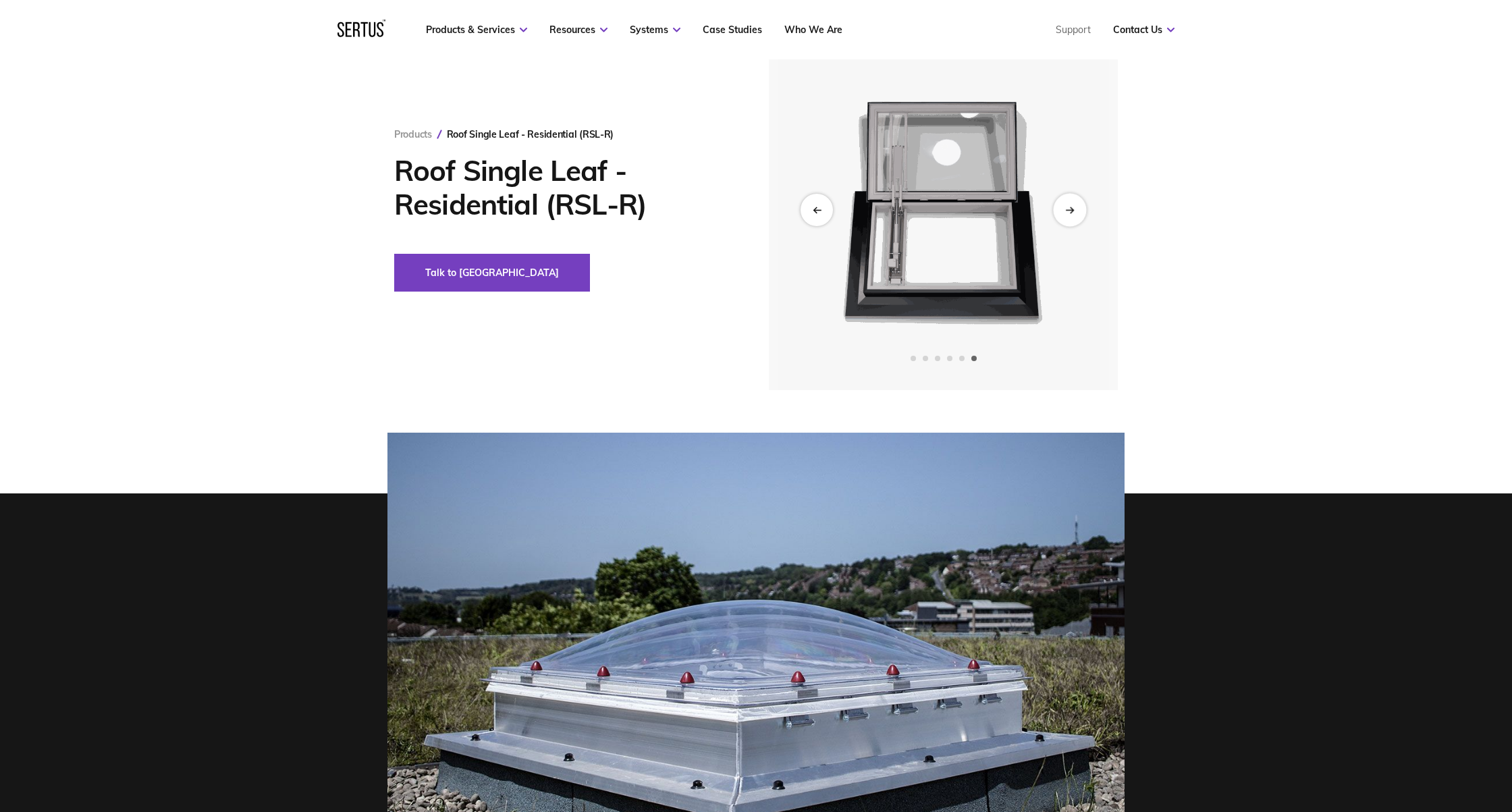
click at [1070, 214] on div "Next slide" at bounding box center [1069, 209] width 33 height 33
click at [1300, 262] on div "Products Roof Single Leaf - Residential (RSL-R) Roof Single Leaf - Residential …" at bounding box center [756, 209] width 1512 height 361
